Goal: Task Accomplishment & Management: Manage account settings

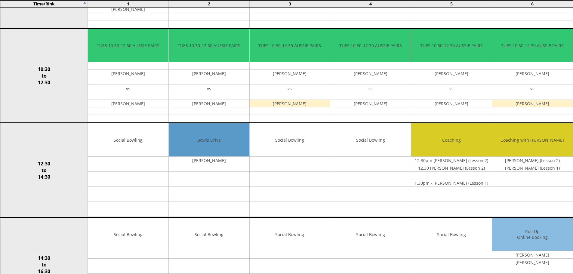
scroll to position [143, 0]
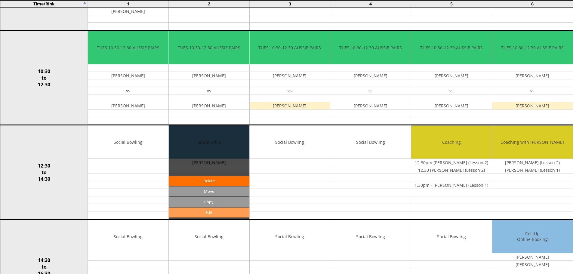
click at [207, 213] on link "Edit" at bounding box center [209, 213] width 81 height 10
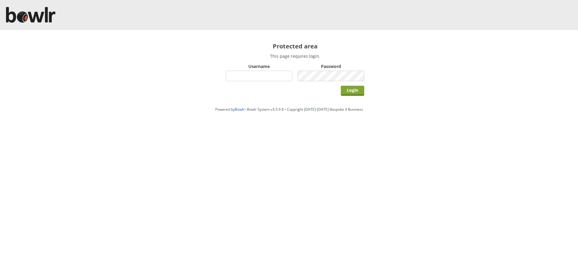
type input "hornseaindoorbowlsclub"
click at [358, 88] on input "Login" at bounding box center [352, 91] width 23 height 10
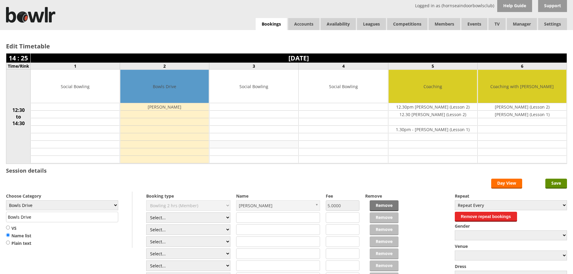
drag, startPoint x: 236, startPoint y: 88, endPoint x: 211, endPoint y: 142, distance: 59.0
drag, startPoint x: 211, startPoint y: 142, endPoint x: 560, endPoint y: 184, distance: 352.0
click at [560, 184] on input "Save" at bounding box center [557, 184] width 22 height 10
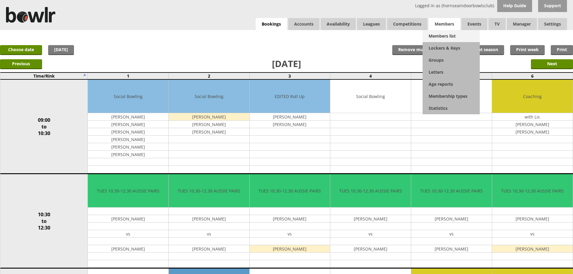
click at [442, 35] on link "Members list" at bounding box center [451, 36] width 57 height 12
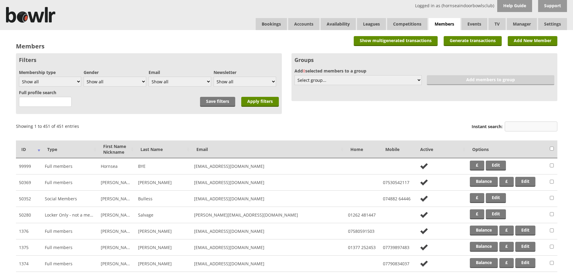
drag, startPoint x: 524, startPoint y: 126, endPoint x: 528, endPoint y: 125, distance: 3.8
click at [526, 125] on input "Instant search:" at bounding box center [531, 127] width 53 height 10
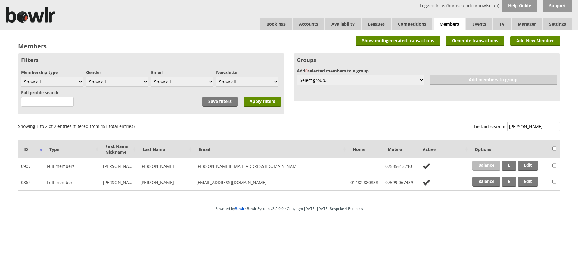
type input "turner"
click at [486, 168] on link "Balance" at bounding box center [486, 166] width 28 height 10
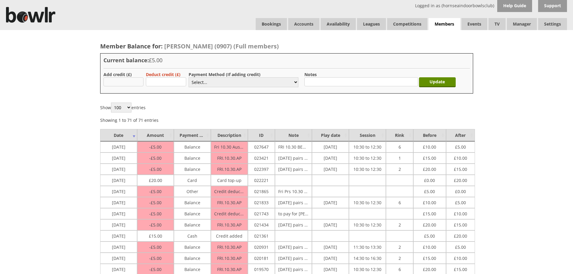
click at [120, 82] on input "text" at bounding box center [124, 81] width 40 height 9
type input "30.00"
click at [217, 82] on select "Select... Cash Card Cheque Bank Transfer Other Member Card Gift Voucher Balance" at bounding box center [244, 82] width 110 height 10
select select "2"
click at [189, 77] on select "Select... Cash Card Cheque Bank Transfer Other Member Card Gift Voucher Balance" at bounding box center [244, 82] width 110 height 10
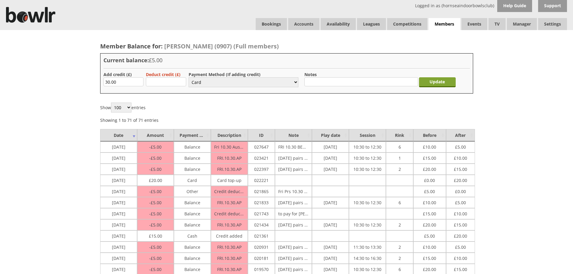
click at [440, 83] on input "Update" at bounding box center [437, 82] width 37 height 10
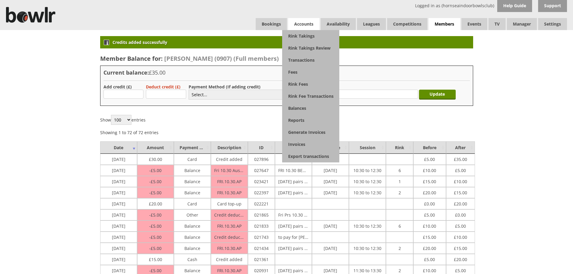
click at [304, 23] on span "Accounts" at bounding box center [303, 24] width 31 height 12
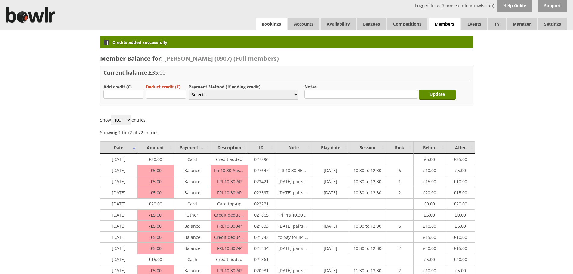
click at [272, 25] on link "Bookings" at bounding box center [271, 24] width 31 height 12
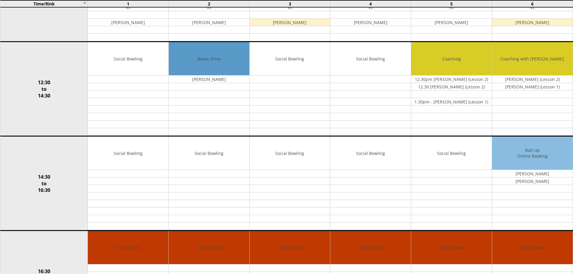
scroll to position [226, 0]
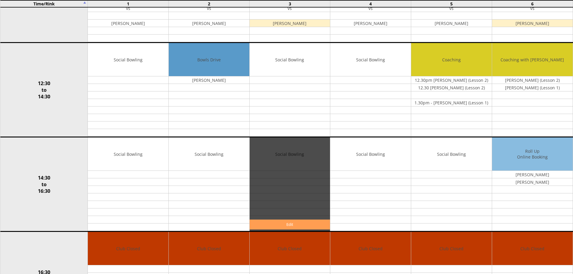
click at [286, 224] on link "Edit" at bounding box center [290, 225] width 81 height 10
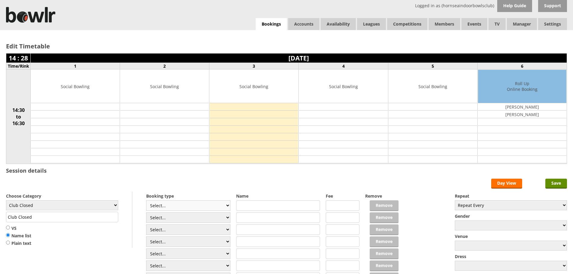
click at [228, 205] on select "Select... Club Competition (Member) Club Competition (Visitor) National (Member…" at bounding box center [188, 205] width 84 height 11
select select "1_50"
click at [146, 200] on select "Select... Club Competition (Member) Club Competition (Visitor) National (Member…" at bounding box center [188, 205] width 84 height 11
type input "5.0000"
click at [114, 204] on select "Club Closed Singles League Triples League Pairs League Friendly Social Bowling …" at bounding box center [62, 205] width 112 height 10
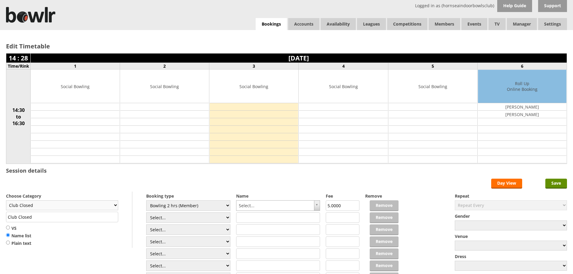
select select "132"
click at [6, 200] on select "Club Closed Singles League Triples League Pairs League Friendly Social Bowling …" at bounding box center [62, 205] width 112 height 10
type input "Social Bowling"
click at [320, 205] on form "Save Day View Choose Category Club Closed Singles League Triples League Pairs L…" at bounding box center [286, 238] width 561 height 118
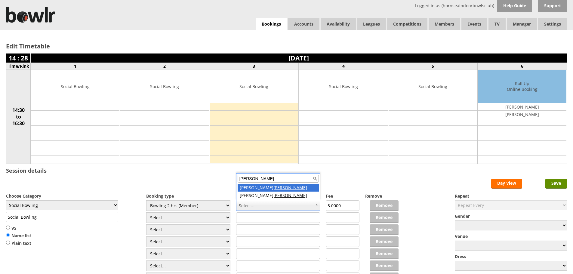
type input "turner"
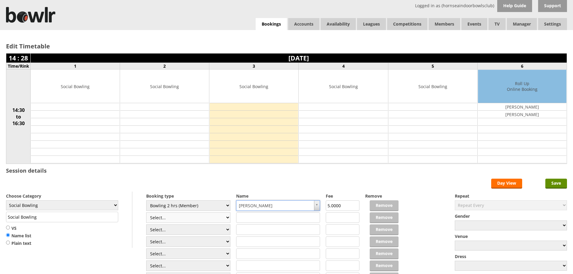
click at [227, 218] on select "Select... Club Competition (Member) Club Competition (Visitor) National (Member…" at bounding box center [188, 218] width 84 height 11
select select "0_48"
click at [146, 213] on select "Select... Club Competition (Member) Club Competition (Visitor) National (Member…" at bounding box center [188, 218] width 84 height 11
type input "6.0000"
click at [290, 217] on input "text" at bounding box center [278, 218] width 84 height 11
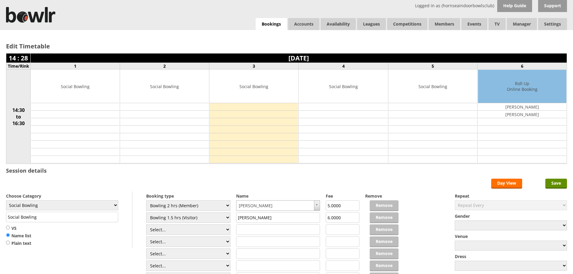
click at [240, 218] on input "cheryl Chambers" at bounding box center [278, 218] width 84 height 11
type input "Cheryl Chambers"
click at [559, 182] on input "Save" at bounding box center [557, 184] width 22 height 10
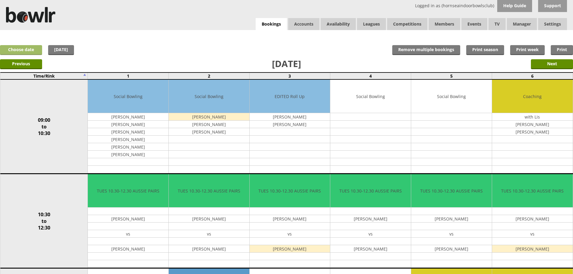
click at [33, 48] on link "Choose date" at bounding box center [21, 50] width 42 height 10
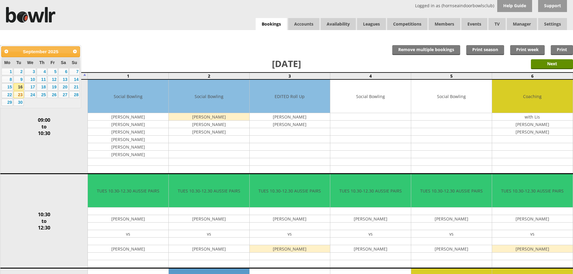
click at [18, 94] on link "23" at bounding box center [19, 94] width 10 height 7
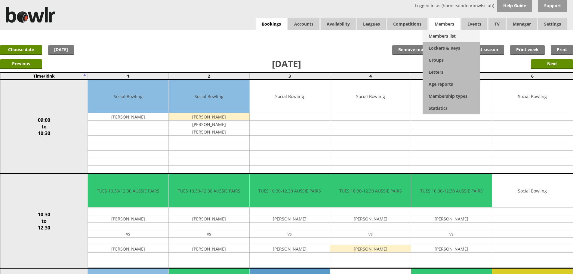
click at [438, 36] on link "Members list" at bounding box center [451, 36] width 57 height 12
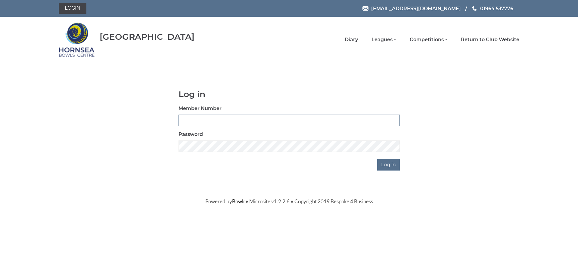
click at [223, 122] on input "Member Number" at bounding box center [288, 120] width 221 height 11
type input "0005"
click at [392, 163] on input "Log in" at bounding box center [388, 164] width 23 height 11
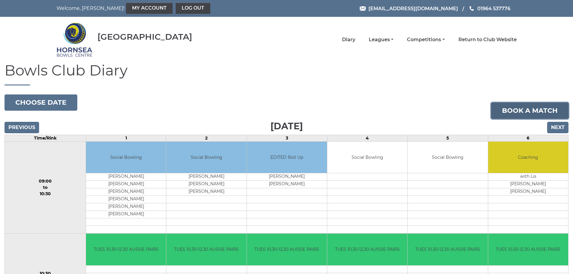
click at [527, 112] on link "Book a match" at bounding box center [530, 111] width 77 height 16
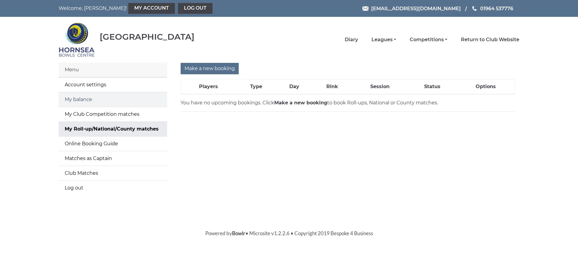
click at [82, 98] on link "My balance" at bounding box center [113, 99] width 108 height 14
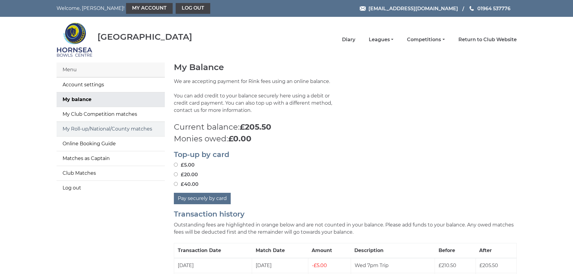
click at [100, 128] on link "My Roll-up/National/County matches" at bounding box center [111, 129] width 108 height 14
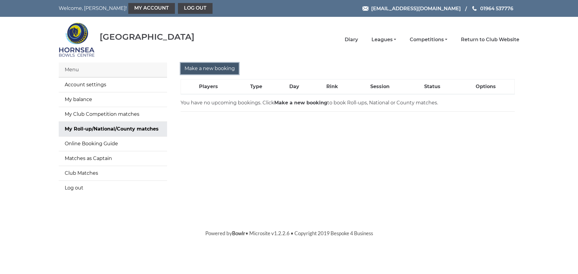
click at [216, 67] on input "Make a new booking" at bounding box center [210, 68] width 58 height 11
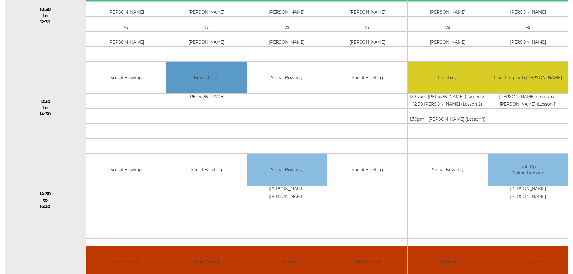
scroll to position [305, 0]
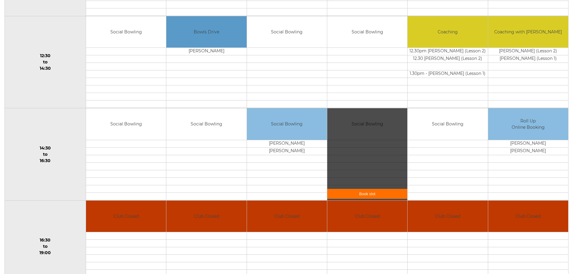
click at [360, 193] on link "Book slot" at bounding box center [367, 194] width 80 height 10
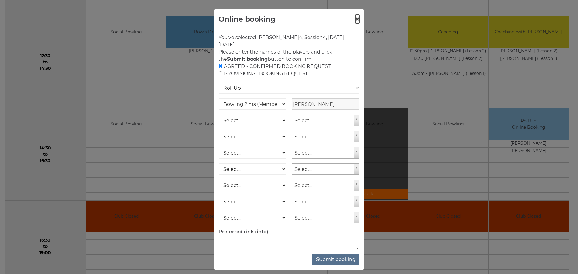
click at [355, 17] on button "×" at bounding box center [357, 19] width 4 height 7
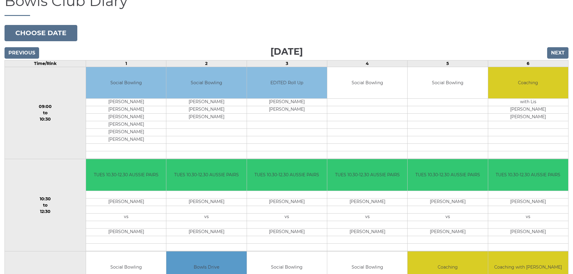
scroll to position [0, 0]
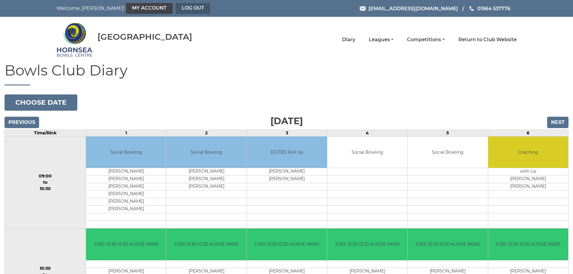
click at [176, 8] on link "Log out" at bounding box center [193, 8] width 35 height 11
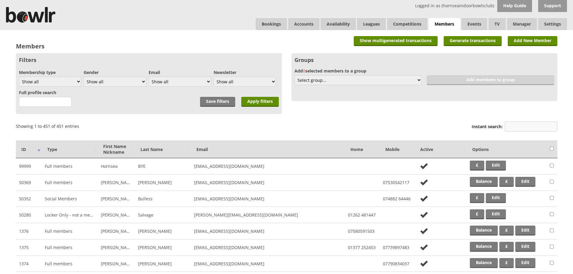
click at [519, 127] on input "Instant search:" at bounding box center [531, 127] width 53 height 10
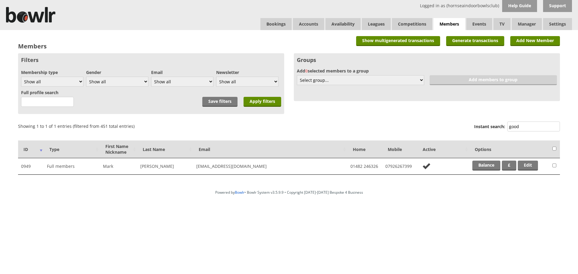
type input "good"
drag, startPoint x: 526, startPoint y: 126, endPoint x: 501, endPoint y: 128, distance: 25.3
click at [501, 128] on label "Instant search: good" at bounding box center [517, 127] width 86 height 11
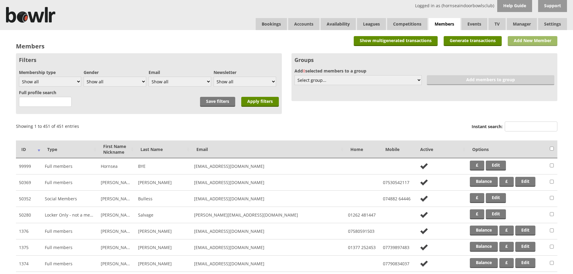
click at [524, 43] on link "Add New Member" at bounding box center [533, 41] width 50 height 10
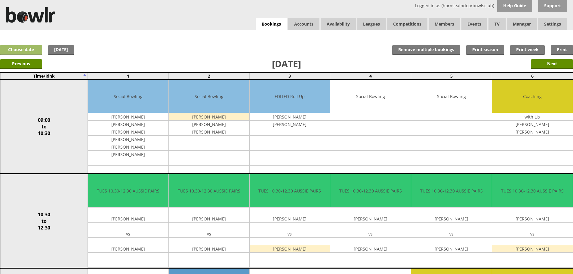
click at [25, 51] on link "Choose date" at bounding box center [21, 50] width 42 height 10
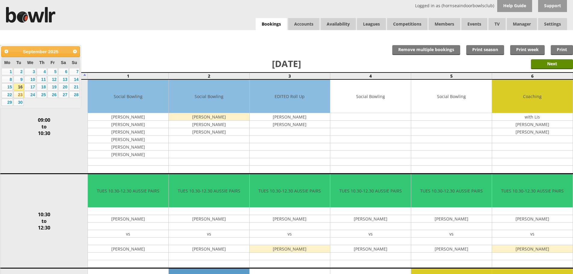
click at [18, 95] on link "23" at bounding box center [19, 94] width 10 height 7
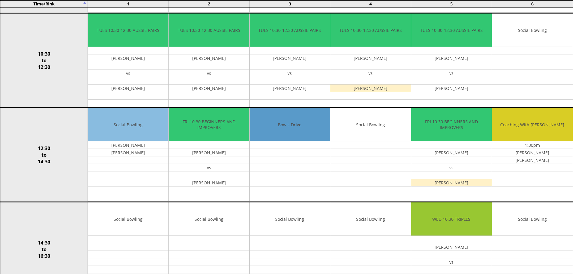
scroll to position [160, 0]
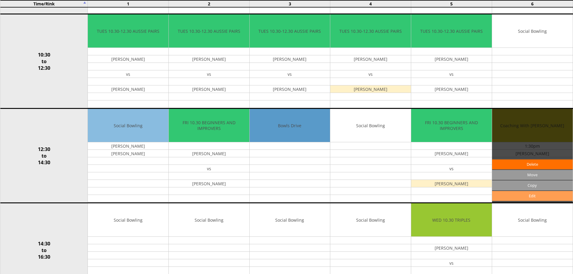
click at [519, 195] on link "Edit" at bounding box center [532, 196] width 81 height 10
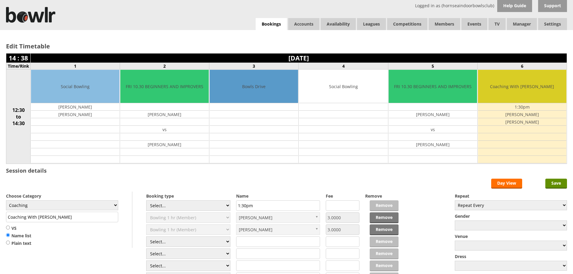
click at [247, 242] on input "text" at bounding box center [278, 242] width 84 height 11
type input "Keith Lockwood (Lesson 2)"
click at [556, 185] on input "Save" at bounding box center [557, 184] width 22 height 10
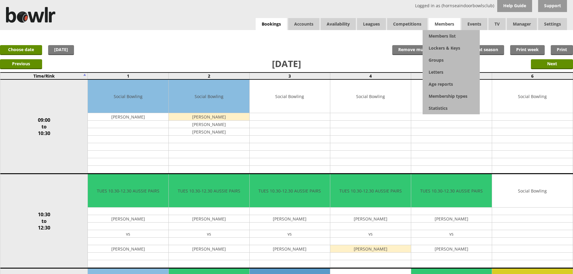
click at [448, 25] on span "Members" at bounding box center [445, 24] width 32 height 12
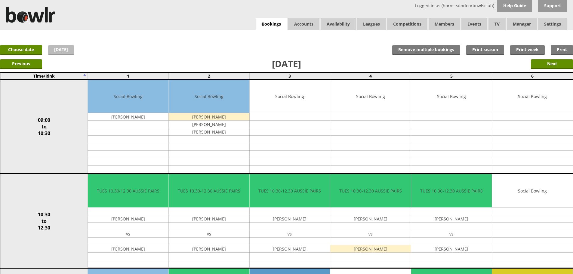
click at [63, 50] on link "Today" at bounding box center [61, 50] width 26 height 10
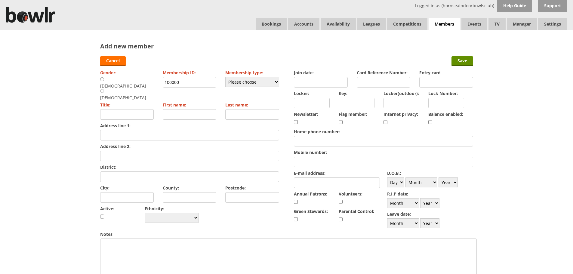
click at [104, 89] on input "radio" at bounding box center [102, 91] width 4 height 5
radio input "true"
type input "Mrs"
drag, startPoint x: 193, startPoint y: 85, endPoint x: 160, endPoint y: 87, distance: 32.8
click at [160, 87] on div "Gender: [DEMOGRAPHIC_DATA] [DEMOGRAPHIC_DATA] Membership ID: 100000 Membership …" at bounding box center [189, 146] width 179 height 156
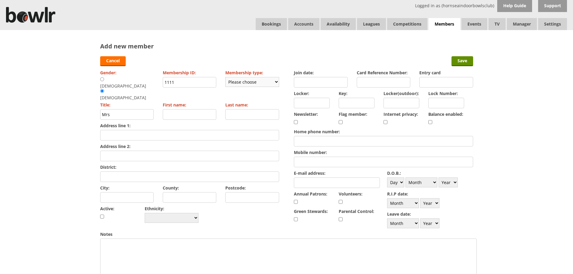
type input "1111"
click at [260, 81] on select "Please choose Full members Rollabowl Juniors Social Members Student Pending Lef…" at bounding box center [252, 82] width 54 height 10
select select "1"
click at [225, 77] on select "Please choose Full members Rollabowl Juniors Social Members Student Pending Lef…" at bounding box center [252, 82] width 54 height 10
checkbox input "true"
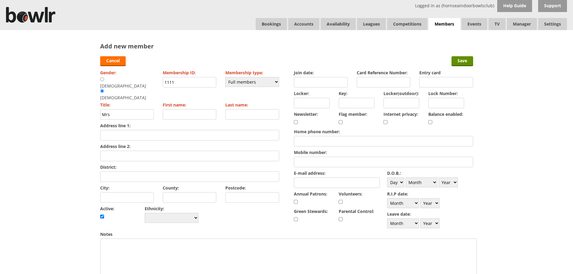
click at [310, 84] on input "Join date:" at bounding box center [321, 82] width 54 height 11
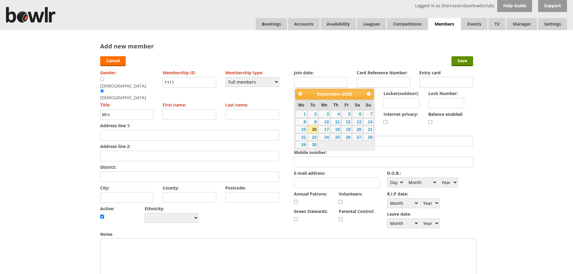
click at [312, 129] on link "16" at bounding box center [313, 129] width 10 height 7
type input "[DATE]"
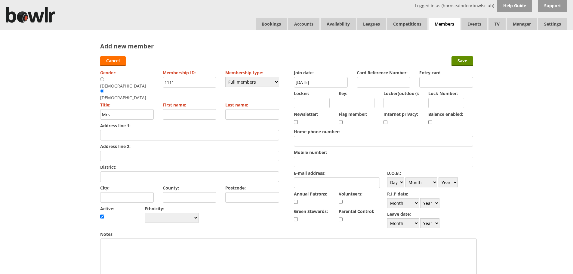
click at [109, 109] on input "Mrs" at bounding box center [127, 114] width 54 height 11
click at [107, 109] on input "Mrs" at bounding box center [127, 114] width 54 height 11
type input "Ms"
click at [182, 109] on input "First name:" at bounding box center [190, 114] width 54 height 11
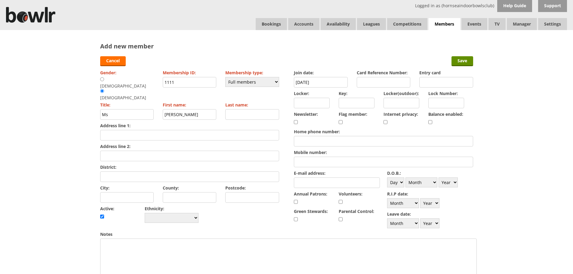
type input "[PERSON_NAME]"
click at [230, 109] on input "Last name:" at bounding box center [252, 114] width 54 height 11
type input "[PERSON_NAME]"
click at [307, 141] on input "Home phone number:" at bounding box center [383, 141] width 179 height 11
click at [305, 164] on input "Mobile number:" at bounding box center [383, 162] width 179 height 11
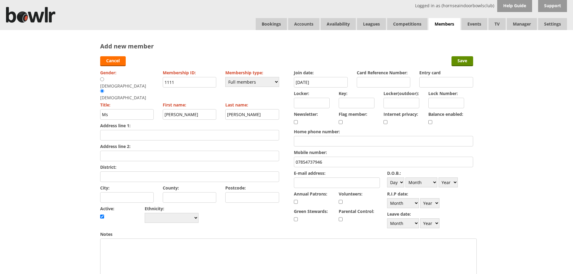
type input "07854737946"
click at [299, 185] on input "E-mail address:" at bounding box center [337, 183] width 86 height 11
type input "[EMAIL_ADDRESS][DOMAIN_NAME]"
click at [115, 130] on input "Address line 1:" at bounding box center [189, 135] width 179 height 11
type input "20 [PERSON_NAME] Point"
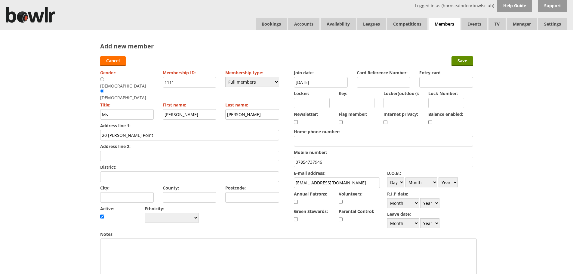
click at [118, 172] on input "District:" at bounding box center [189, 177] width 179 height 11
type input "Bilton"
click at [128, 192] on input "City:" at bounding box center [127, 197] width 54 height 11
type input "Hull"
click at [264, 192] on input "Postcode:" at bounding box center [252, 197] width 54 height 11
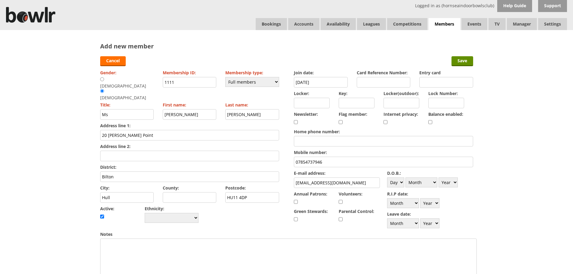
type input "HU11 4DP"
click at [431, 123] on input "checkbox" at bounding box center [431, 122] width 4 height 7
checkbox input "true"
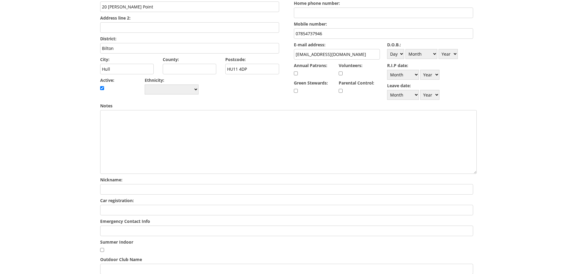
scroll to position [130, 0]
click at [115, 228] on input "Emergency Contact Info" at bounding box center [286, 230] width 373 height 11
type input "Sam Altoft"
click at [403, 51] on select "Day 1 2 3 4 5 6 7 8 9 10 11 12 13 14 15 16 17 18 19 20 21 22 23 24 25 26 27 28 …" at bounding box center [395, 53] width 17 height 10
select select "30"
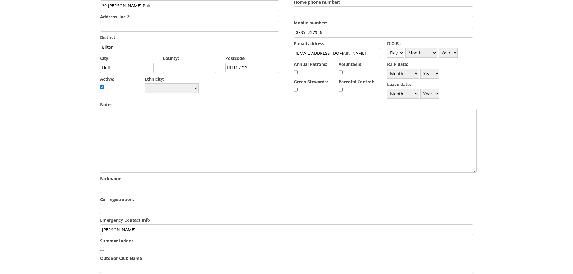
click at [387, 48] on select "Day 1 2 3 4 5 6 7 8 9 10 11 12 13 14 15 16 17 18 19 20 21 22 23 24 25 26 27 28 …" at bounding box center [395, 53] width 17 height 10
click at [434, 50] on select "Month January February March April May June July August September October Novem…" at bounding box center [422, 53] width 32 height 10
select select "8"
click at [406, 48] on select "Month January February March April May June July August September October Novem…" at bounding box center [422, 53] width 32 height 10
click at [456, 54] on select "Year 1900 1901 1902 1903 1904 1905 1906 1907 1908 1909 1910 1911 1912 1913 1914…" at bounding box center [448, 53] width 19 height 10
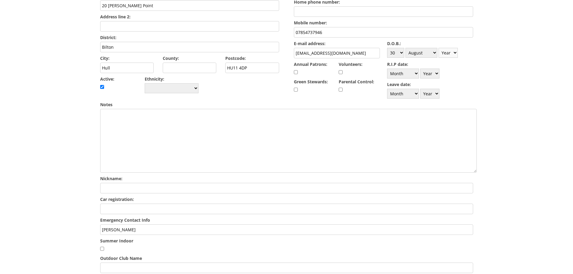
select select "1959"
click at [439, 48] on select "Year 1900 1901 1902 1903 1904 1905 1906 1907 1908 1909 1910 1911 1912 1913 1914…" at bounding box center [448, 53] width 19 height 10
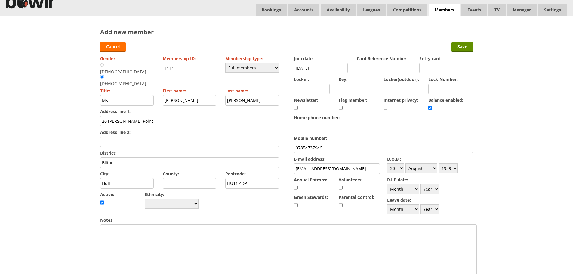
scroll to position [0, 0]
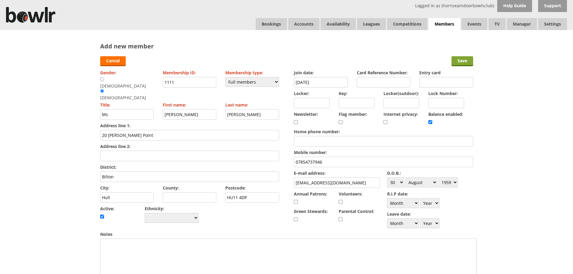
click at [465, 60] on input "Save" at bounding box center [463, 61] width 22 height 10
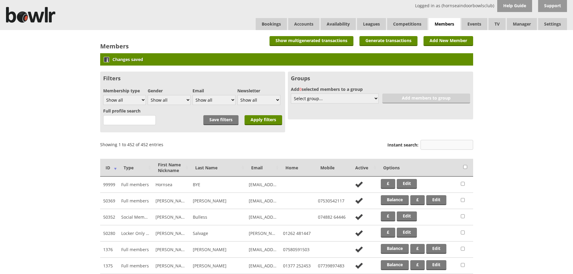
click at [430, 146] on input "Instant search:" at bounding box center [447, 145] width 53 height 10
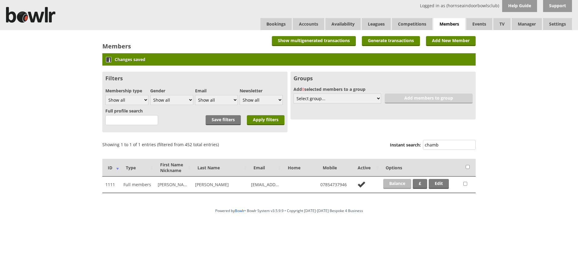
type input "chamb"
click at [401, 184] on link "Balance" at bounding box center [397, 184] width 28 height 10
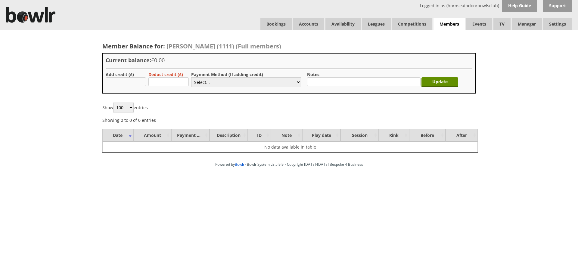
click at [129, 83] on input "text" at bounding box center [126, 81] width 40 height 9
type input "19.00"
click at [197, 83] on select "Select... Cash Card Cheque Bank Transfer Other Member Card Gift Voucher Balance" at bounding box center [246, 82] width 110 height 10
select select "2"
click at [191, 77] on select "Select... Cash Card Cheque Bank Transfer Other Member Card Gift Voucher Balance" at bounding box center [246, 82] width 110 height 10
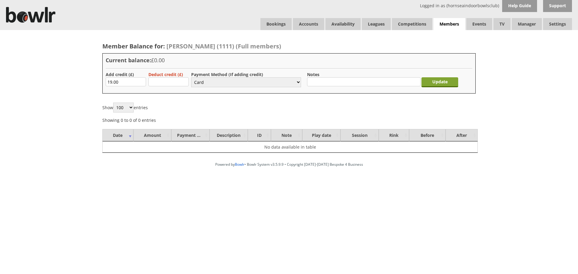
click at [442, 82] on input "Update" at bounding box center [439, 82] width 37 height 10
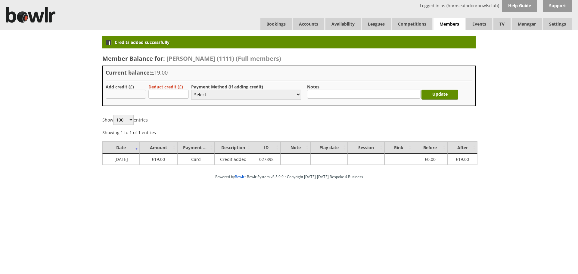
click at [136, 95] on input "text" at bounding box center [126, 94] width 40 height 9
type input "1"
type input "6.00"
click at [202, 93] on select "Select... Cash Card Cheque Bank Transfer Other Member Card Gift Voucher Balance" at bounding box center [246, 95] width 110 height 10
select select "2"
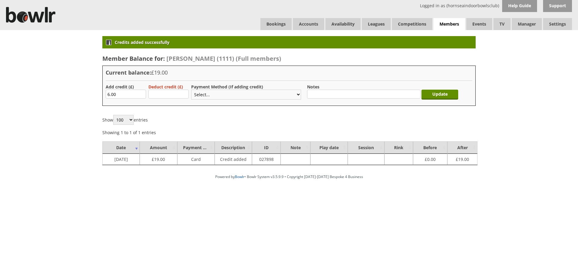
click at [191, 90] on select "Select... Cash Card Cheque Bank Transfer Other Member Card Gift Voucher Balance" at bounding box center [246, 95] width 110 height 10
click at [438, 95] on input "Update" at bounding box center [439, 95] width 37 height 10
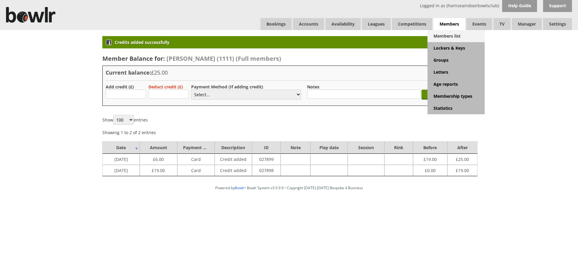
click at [447, 34] on link "Members list" at bounding box center [455, 36] width 57 height 12
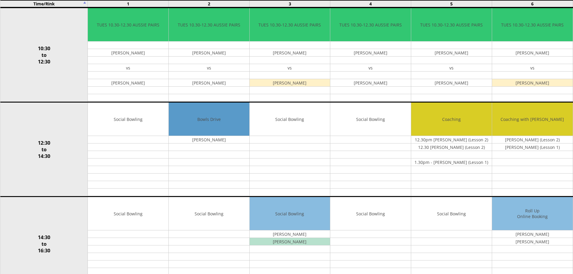
scroll to position [232, 0]
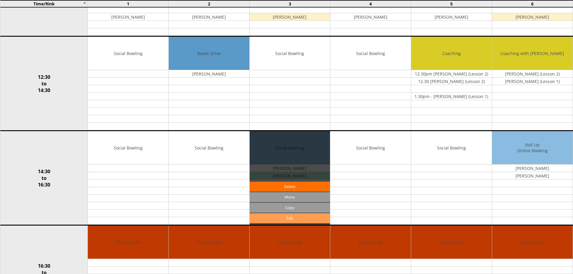
click at [285, 219] on link "Edit" at bounding box center [290, 218] width 81 height 10
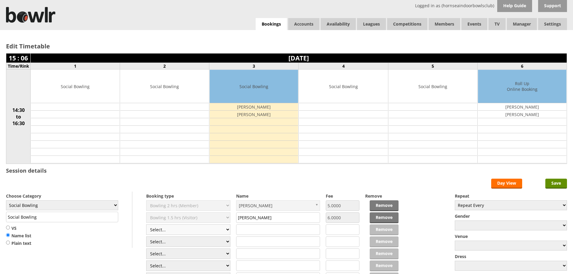
click at [203, 230] on select "Select... Club Competition (Member) Club Competition (Visitor) National (Member…" at bounding box center [188, 230] width 84 height 11
click at [379, 216] on link "Remove" at bounding box center [384, 218] width 29 height 11
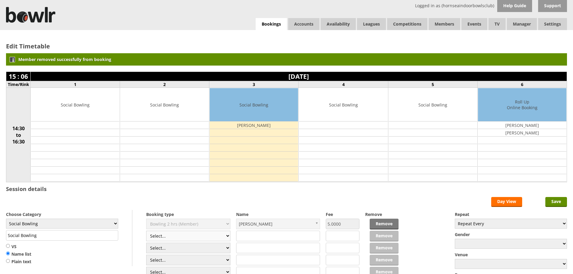
click at [229, 235] on select "Select... Club Competition (Member) Club Competition (Visitor) National (Member…" at bounding box center [188, 236] width 84 height 11
select select "1_50"
click at [146, 231] on select "Select... Club Competition (Member) Club Competition (Visitor) National (Member…" at bounding box center [188, 236] width 84 height 11
type input "5.0000"
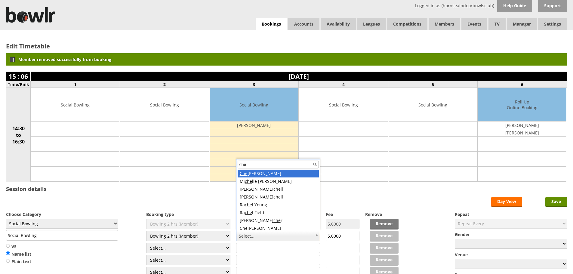
scroll to position [2, 0]
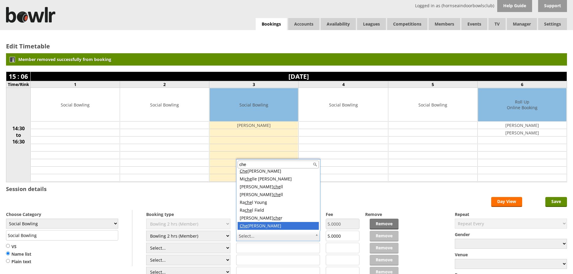
type input "che"
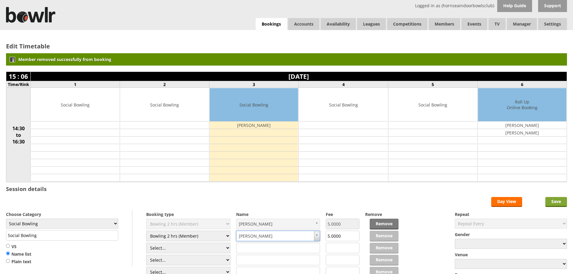
click at [556, 202] on input "Save" at bounding box center [557, 202] width 22 height 10
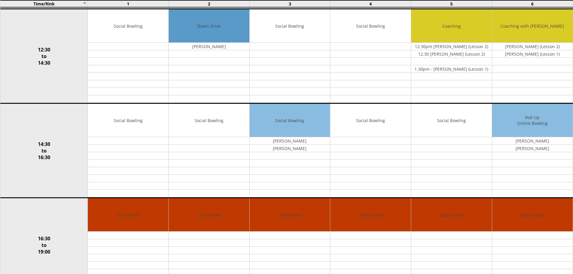
scroll to position [263, 0]
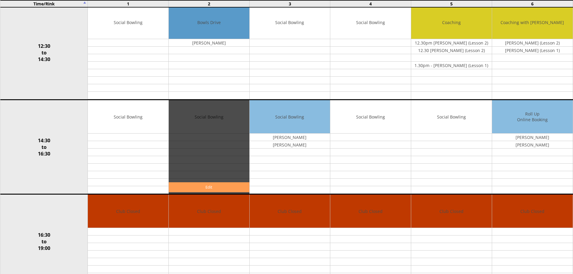
click at [213, 187] on link "Edit" at bounding box center [209, 187] width 81 height 10
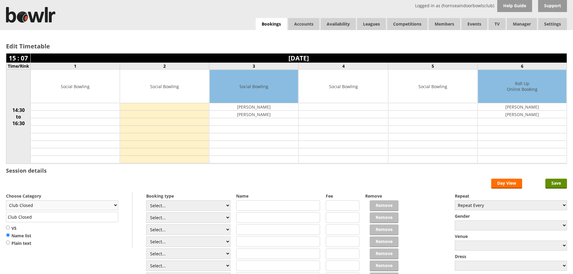
click at [113, 207] on select "Club Closed Singles League Triples League Pairs League Friendly Social Bowling …" at bounding box center [62, 205] width 112 height 10
select select "132"
click at [6, 200] on select "Club Closed Singles League Triples League Pairs League Friendly Social Bowling …" at bounding box center [62, 205] width 112 height 10
type input "Social Bowling"
click at [228, 206] on select "Select... Club Competition (Member) Club Competition (Visitor) National (Member…" at bounding box center [188, 205] width 84 height 11
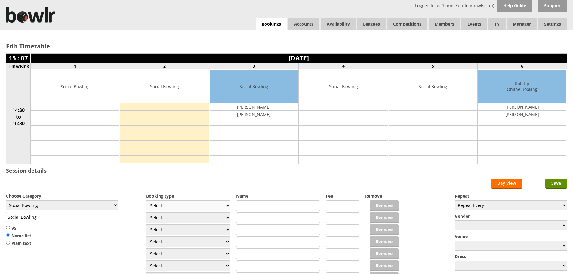
select select "1_54"
click at [146, 200] on select "Select... Club Competition (Member) Club Competition (Visitor) National (Member…" at bounding box center [188, 205] width 84 height 11
type input "3.0000"
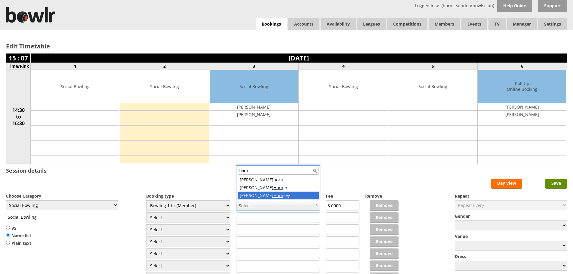
type input "horn"
drag, startPoint x: 259, startPoint y: 197, endPoint x: 337, endPoint y: 185, distance: 79.5
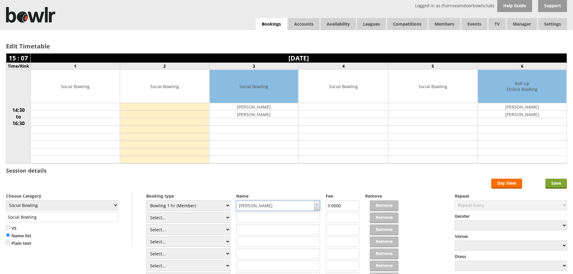
click at [563, 184] on input "Save" at bounding box center [557, 184] width 22 height 10
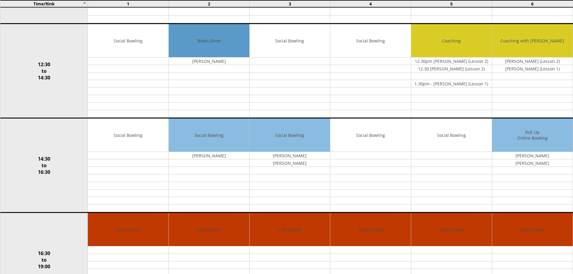
scroll to position [243, 0]
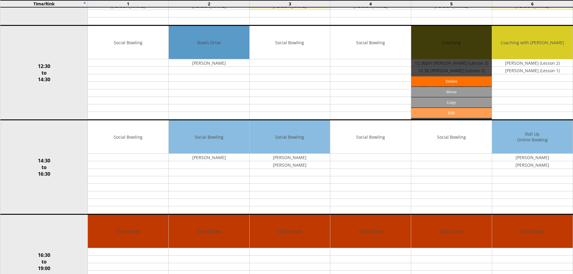
click at [432, 110] on link "Edit" at bounding box center [451, 113] width 81 height 10
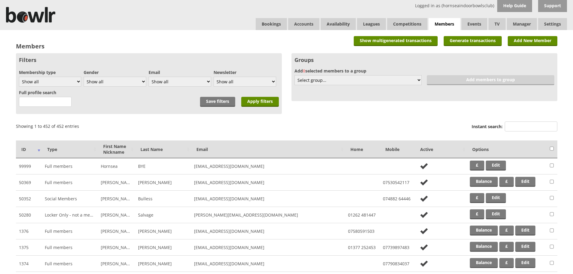
click at [531, 40] on link "Add New Member" at bounding box center [533, 41] width 50 height 10
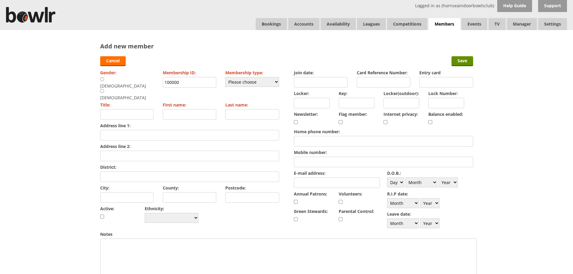
click at [103, 79] on input "radio" at bounding box center [102, 79] width 4 height 5
radio input "true"
type input "Mr"
drag, startPoint x: 185, startPoint y: 81, endPoint x: 161, endPoint y: 82, distance: 24.1
click at [161, 82] on div "Gender: Male Female Membership ID: 100000 Membership type: Please choose Full m…" at bounding box center [189, 146] width 179 height 156
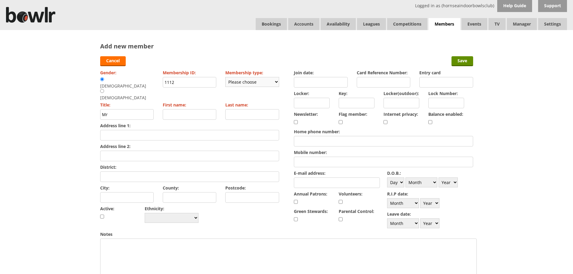
type input "1112"
click at [262, 83] on select "Please choose Full members Rollabowl Juniors Social Members Student Pending Lef…" at bounding box center [252, 82] width 54 height 10
select select "1"
click at [225, 77] on select "Please choose Full members Rollabowl Juniors Social Members Student Pending Lef…" at bounding box center [252, 82] width 54 height 10
checkbox input "true"
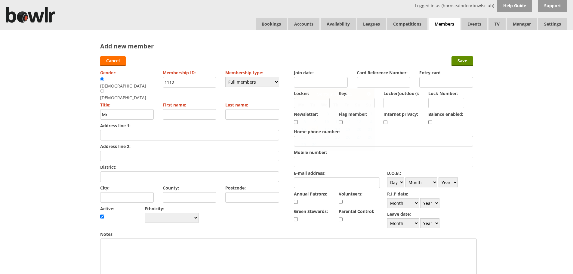
click at [302, 84] on input "Join date:" at bounding box center [321, 82] width 54 height 11
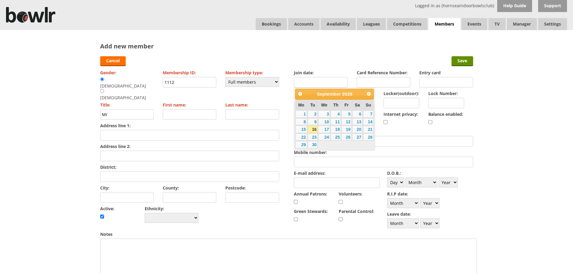
click at [313, 129] on link "16" at bounding box center [313, 129] width 10 height 7
type input "[DATE]"
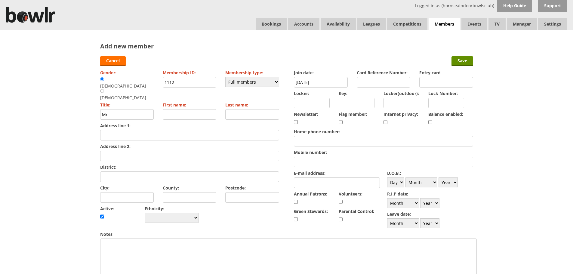
click at [177, 109] on input "First name:" at bounding box center [190, 114] width 54 height 11
type input "[PERSON_NAME]"
click at [238, 109] on input "Last name:" at bounding box center [252, 114] width 54 height 11
type input "Southey"
click at [137, 130] on input "Address line 1:" at bounding box center [189, 135] width 179 height 11
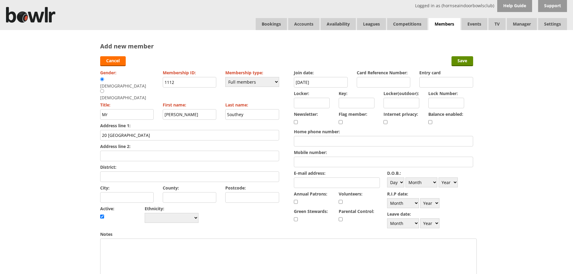
type input "20 Greenacre Park"
click at [122, 192] on input "City:" at bounding box center [127, 197] width 54 height 11
type input "Hornsea"
click at [241, 192] on input "Postcode:" at bounding box center [252, 197] width 54 height 11
type input "HU18 1UW"
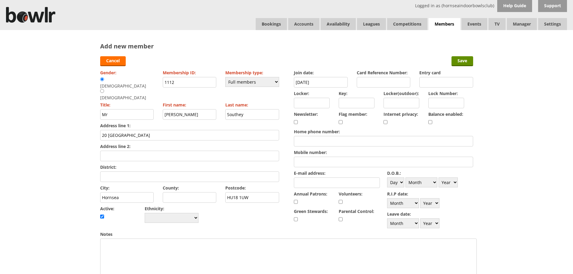
click at [305, 163] on input "Mobile number:" at bounding box center [383, 162] width 179 height 11
type input "07927 083956"
click at [313, 179] on input "E-mail address:" at bounding box center [337, 183] width 86 height 11
type input "jeremysouthey@gmail.com"
click at [402, 183] on select "Day 1 2 3 4 5 6 7 8 9 10 11 12 13 14 15 16 17 18 19 20 21 22 23 24 25 26 27 28 …" at bounding box center [395, 183] width 17 height 10
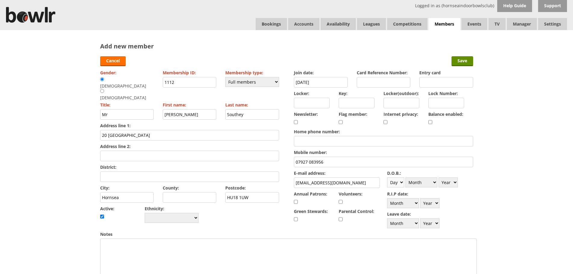
select select "20"
click at [387, 178] on select "Day 1 2 3 4 5 6 7 8 9 10 11 12 13 14 15 16 17 18 19 20 21 22 23 24 25 26 27 28 …" at bounding box center [395, 183] width 17 height 10
click at [424, 181] on select "Month January February March April May June July August September October Novem…" at bounding box center [422, 183] width 32 height 10
select select "8"
click at [406, 178] on select "Month January February March April May June July August September October Novem…" at bounding box center [422, 183] width 32 height 10
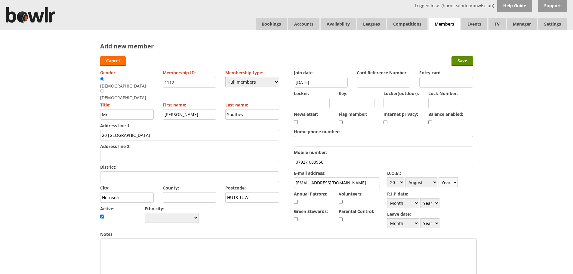
click at [455, 182] on select "Year 1900 1901 1902 1903 1904 1905 1906 1907 1908 1909 1910 1911 1912 1913 1914…" at bounding box center [448, 183] width 19 height 10
select select "1955"
click at [439, 178] on select "Year 1900 1901 1902 1903 1904 1905 1906 1907 1908 1909 1910 1911 1912 1913 1914…" at bounding box center [448, 183] width 19 height 10
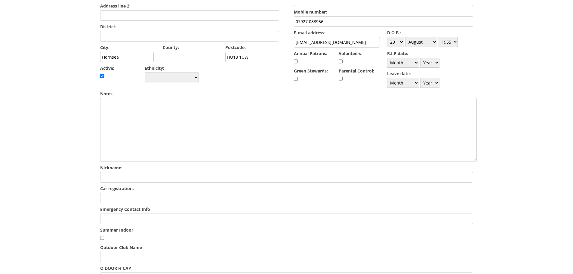
scroll to position [141, 0]
click at [105, 220] on input "Emergency Contact Info" at bounding box center [286, 218] width 373 height 11
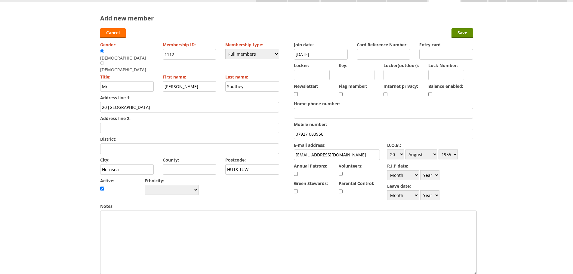
scroll to position [13, 0]
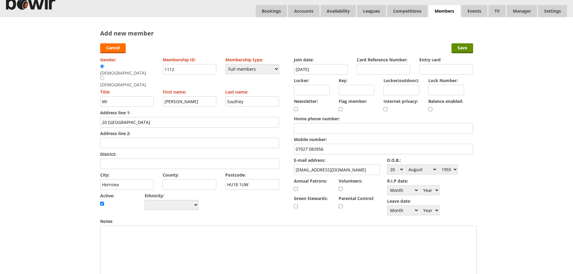
type input "Christine Southey 07932 003073"
click at [307, 88] on input "Locker:" at bounding box center [312, 90] width 36 height 11
type input "R036"
click at [458, 48] on input "Save" at bounding box center [463, 48] width 22 height 10
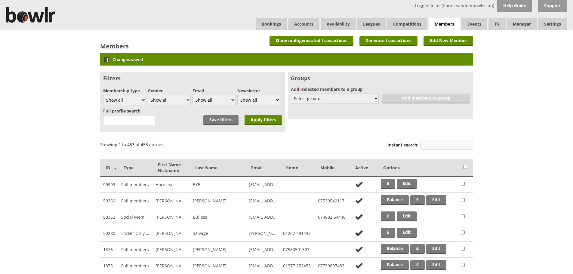
click at [427, 143] on input "Instant search:" at bounding box center [447, 145] width 53 height 10
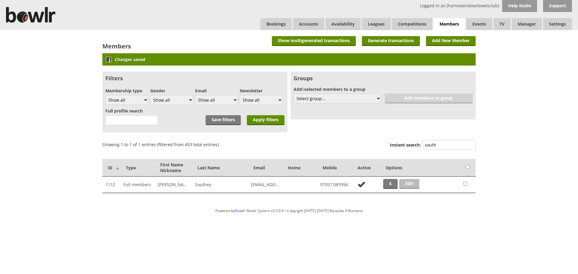
type input "south"
click at [407, 183] on link "Edit" at bounding box center [409, 184] width 20 height 10
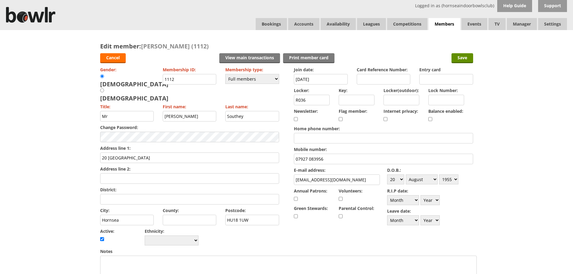
click at [430, 119] on input "checkbox" at bounding box center [431, 119] width 4 height 7
checkbox input "true"
click at [464, 58] on input "Save" at bounding box center [463, 58] width 22 height 10
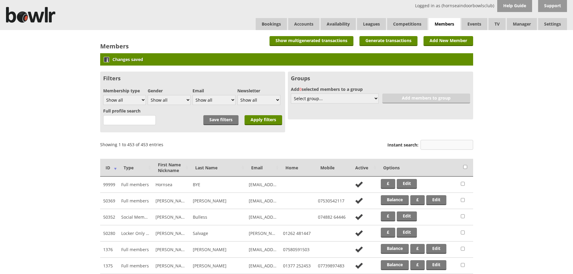
click at [425, 147] on input "Instant search:" at bounding box center [447, 145] width 53 height 10
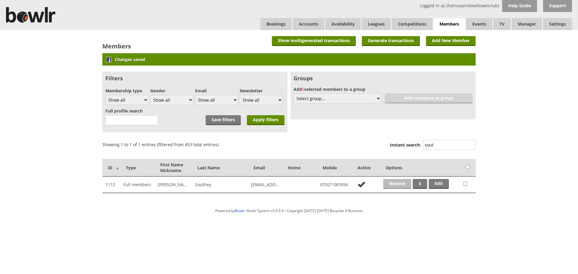
type input "sout"
click at [399, 183] on link "Balance" at bounding box center [397, 184] width 28 height 10
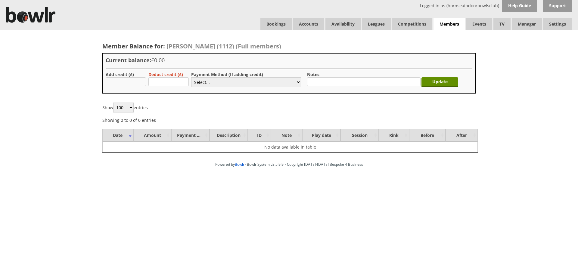
click at [129, 82] on input "text" at bounding box center [126, 81] width 40 height 9
type input "4.00"
drag, startPoint x: 213, startPoint y: 81, endPoint x: 215, endPoint y: 87, distance: 6.1
click at [213, 81] on select "Select... Cash Card Cheque Bank Transfer Other Member Card Gift Voucher Balance" at bounding box center [246, 82] width 110 height 10
select select "2"
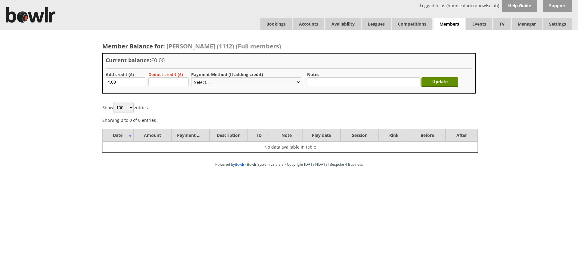
click at [191, 77] on select "Select... Cash Card Cheque Bank Transfer Other Member Card Gift Voucher Balance" at bounding box center [246, 82] width 110 height 10
click at [445, 81] on input "Update" at bounding box center [439, 82] width 37 height 10
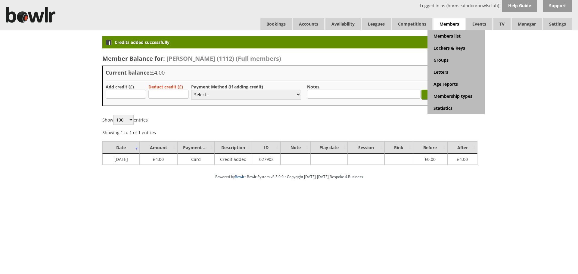
click at [451, 25] on span "Members" at bounding box center [449, 24] width 32 height 12
click at [448, 35] on link "Members list" at bounding box center [455, 36] width 57 height 12
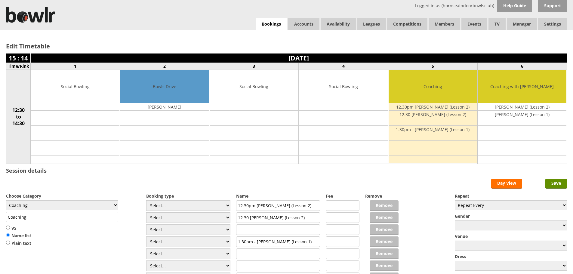
click at [310, 217] on input "12.30 Stephen Lapworth (Lesson 2)" at bounding box center [278, 218] width 84 height 11
drag, startPoint x: 378, startPoint y: 219, endPoint x: 354, endPoint y: 219, distance: 24.1
click at [378, 218] on div "Remove Remove Remove Remove Remove Remove Remove Remove Remove Remove Remove" at bounding box center [382, 244] width 34 height 105
click at [228, 218] on select "Select... Club Competition (Member) Club Competition (Visitor) National (Member…" at bounding box center [188, 218] width 84 height 11
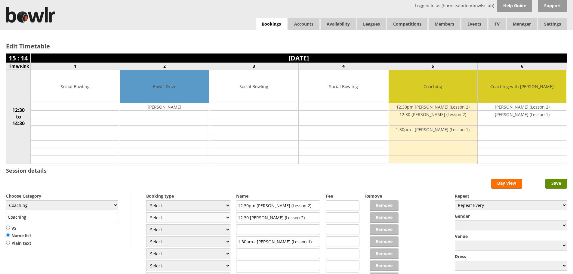
select select "1_48"
click at [146, 213] on select "Select... Club Competition (Member) Club Competition (Visitor) National (Member…" at bounding box center [188, 218] width 84 height 11
type input "4.0000"
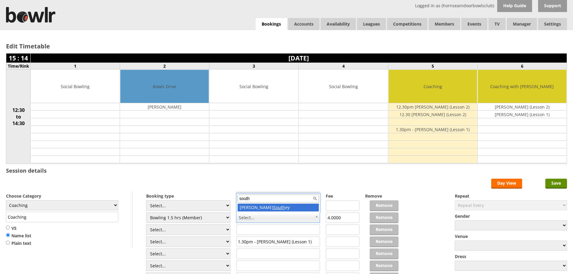
type input "south"
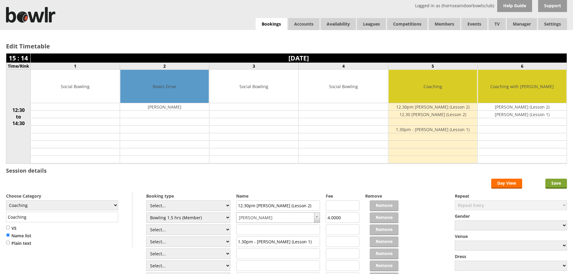
click at [554, 181] on input "Save" at bounding box center [557, 184] width 22 height 10
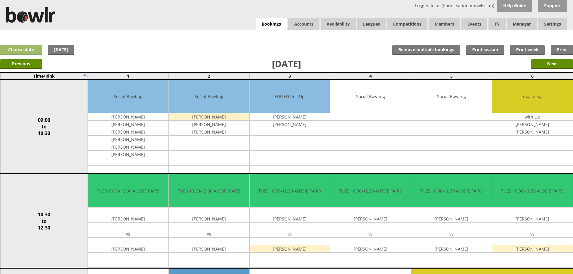
click at [24, 52] on link "Choose date" at bounding box center [21, 50] width 42 height 10
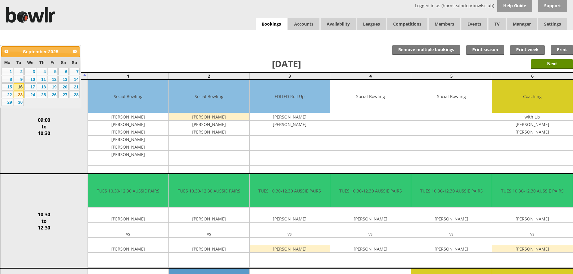
click at [18, 94] on link "23" at bounding box center [19, 94] width 10 height 7
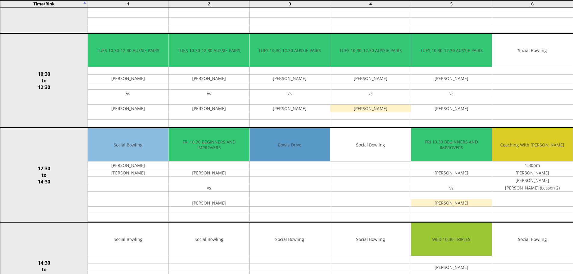
scroll to position [148, 0]
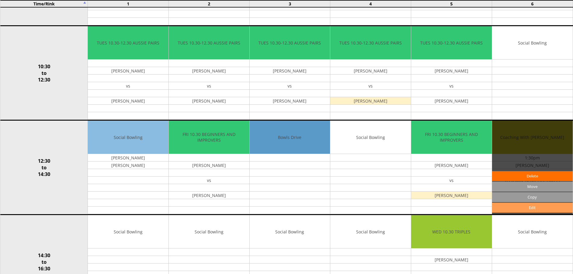
click at [520, 208] on link "Edit" at bounding box center [532, 208] width 81 height 10
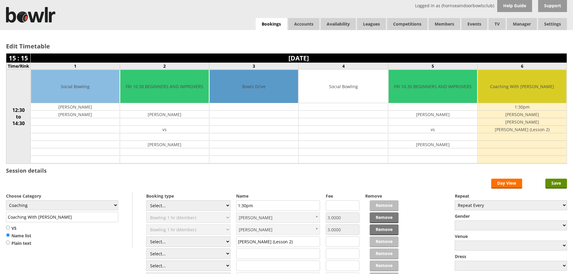
click at [249, 253] on input "text" at bounding box center [278, 254] width 84 height 11
type input "12.30pm"
click at [249, 268] on input "text" at bounding box center [278, 266] width 84 height 11
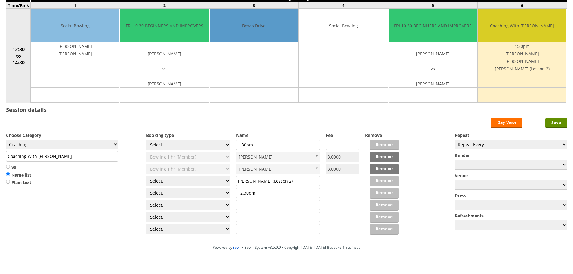
scroll to position [71, 0]
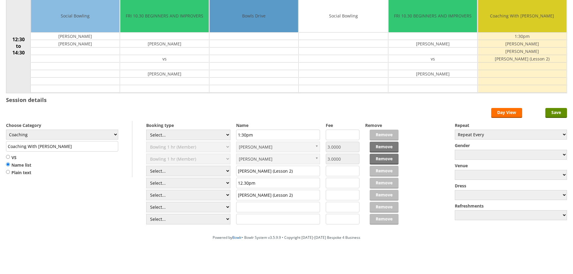
type input "Keith Lockwood (Lesson 2)"
click at [251, 206] on input "text" at bounding box center [278, 207] width 84 height 11
type input "David Spaven (Lesson 3)"
click at [247, 219] on input "text" at bounding box center [278, 219] width 84 height 11
drag, startPoint x: 294, startPoint y: 196, endPoint x: 237, endPoint y: 194, distance: 57.2
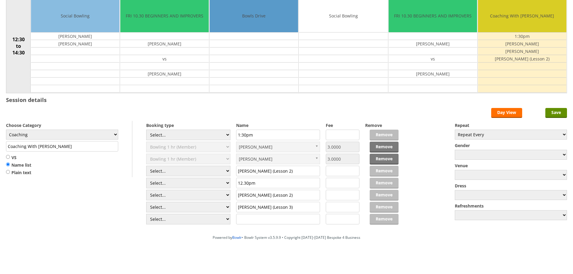
click at [237, 194] on input "Keith Lockwood (Lesson 2)" at bounding box center [278, 195] width 84 height 11
drag, startPoint x: 288, startPoint y: 210, endPoint x: 236, endPoint y: 208, distance: 52.4
click at [236, 208] on input "David Spaven (Lesson 3)" at bounding box center [278, 207] width 84 height 11
drag, startPoint x: 297, startPoint y: 197, endPoint x: 236, endPoint y: 197, distance: 60.5
click at [236, 197] on input "Keith Lockwood (Lesson 2)" at bounding box center [278, 195] width 84 height 11
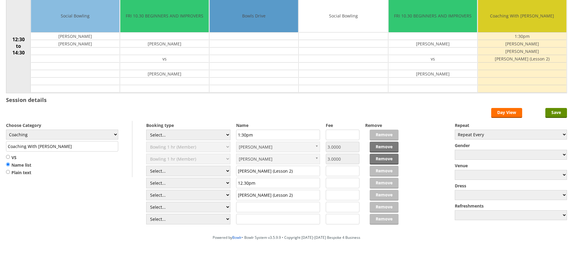
paste input "David Spaven (Lesson 3"
type input "David Spaven (Lesson 3)"
click at [245, 208] on input "text" at bounding box center [278, 207] width 84 height 11
type input "Cheryl Chambers (Lesson 2)"
click at [562, 115] on input "Save" at bounding box center [557, 113] width 22 height 10
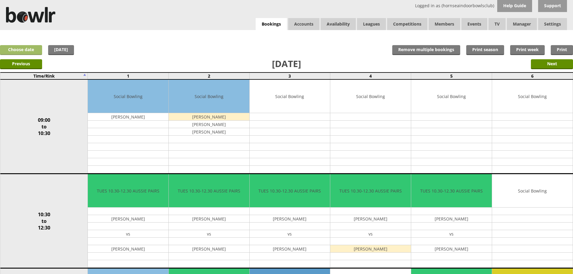
click at [13, 46] on link "Choose date" at bounding box center [21, 50] width 42 height 10
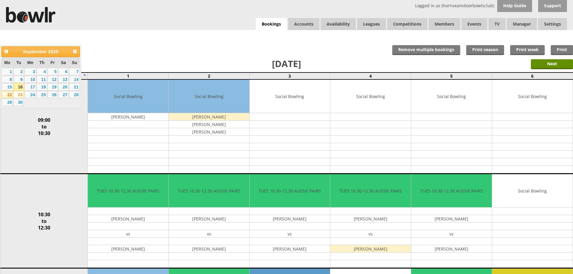
click at [7, 93] on link "22" at bounding box center [7, 94] width 11 height 7
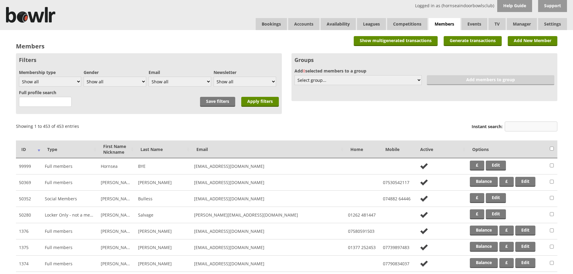
click at [523, 124] on input "Instant search:" at bounding box center [531, 127] width 53 height 10
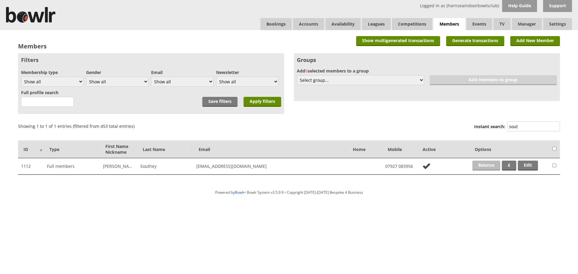
type input "sout"
click at [489, 168] on link "Balance" at bounding box center [486, 166] width 28 height 10
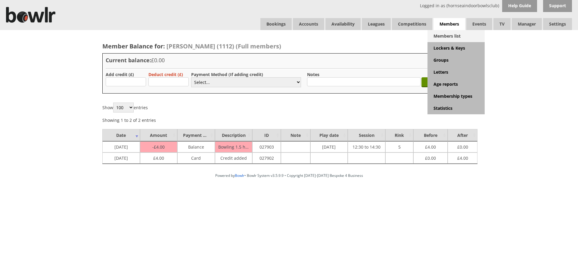
click at [450, 35] on link "Members list" at bounding box center [455, 36] width 57 height 12
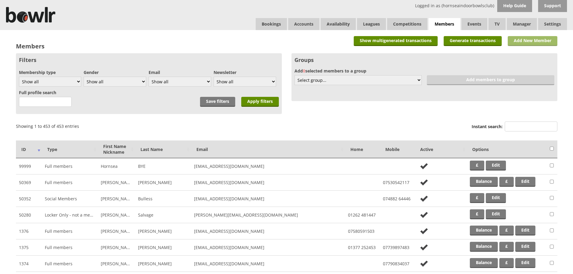
click at [517, 41] on link "Add New Member" at bounding box center [533, 41] width 50 height 10
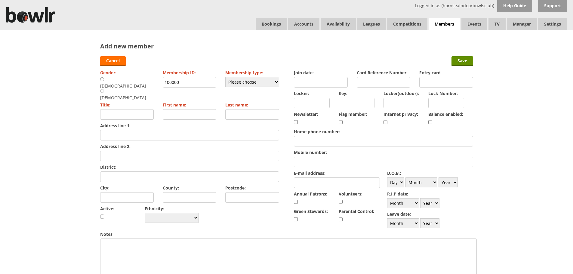
drag, startPoint x: 184, startPoint y: 82, endPoint x: 128, endPoint y: 83, distance: 56.0
click at [175, 83] on input "100000" at bounding box center [190, 82] width 54 height 11
click at [101, 79] on input "radio" at bounding box center [102, 79] width 4 height 5
radio input "true"
type input "Mr"
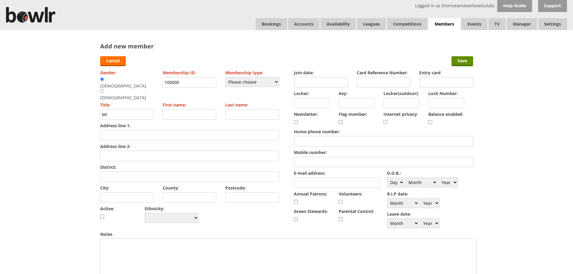
click at [191, 81] on input "100000" at bounding box center [190, 82] width 54 height 11
type input "1113"
click at [243, 84] on select "Please choose Full members Rollabowl Juniors Social Members Student Pending Lef…" at bounding box center [252, 82] width 54 height 10
select select "1"
click at [225, 77] on select "Please choose Full members Rollabowl Juniors Social Members Student Pending Lef…" at bounding box center [252, 82] width 54 height 10
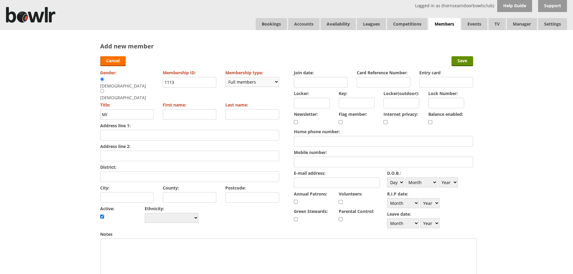
checkbox input "true"
click at [170, 109] on input "First name:" at bounding box center [190, 114] width 54 height 11
type input "[PERSON_NAME] "Spav""
click at [243, 109] on input "Last name:" at bounding box center [252, 114] width 54 height 11
type input "[PERSON_NAME]"
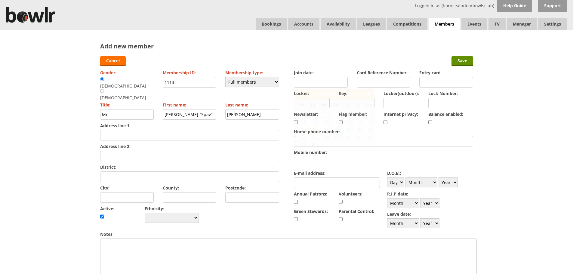
click at [308, 82] on input "Join date:" at bounding box center [321, 82] width 54 height 11
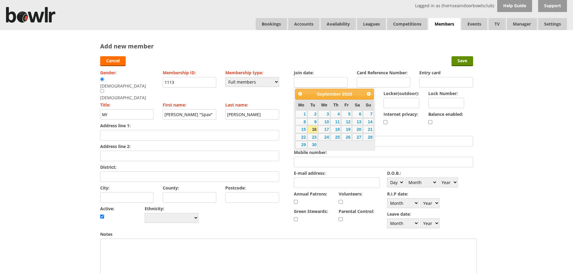
click at [311, 129] on link "16" at bounding box center [313, 129] width 10 height 7
type input "16-09-2025"
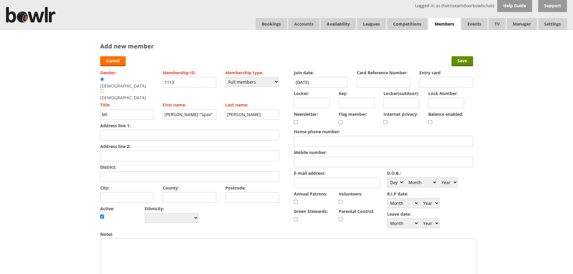
click at [318, 104] on input "Locker:" at bounding box center [312, 103] width 36 height 11
type input "R053"
drag, startPoint x: 432, startPoint y: 121, endPoint x: 380, endPoint y: 136, distance: 54.4
click at [432, 121] on input "checkbox" at bounding box center [431, 122] width 4 height 7
checkbox input "true"
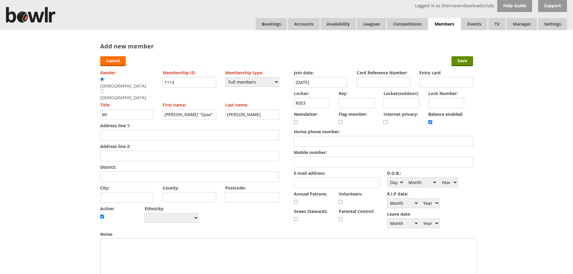
click at [328, 141] on input "Home phone number:" at bounding box center [383, 141] width 179 height 11
click at [299, 161] on input "Mobile number:" at bounding box center [383, 162] width 179 height 11
type input "07935241012"
click at [143, 130] on input "Address line 1:" at bounding box center [189, 135] width 179 height 11
type input "20 Blake Street"
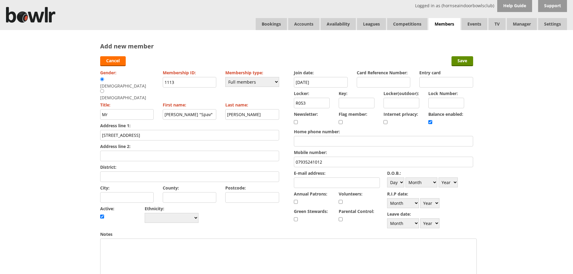
click at [135, 151] on input "Address line 2:" at bounding box center [189, 156] width 179 height 11
type input "Norfolk Street"
click at [131, 172] on input "District:" at bounding box center [189, 177] width 179 height 11
type input "[GEOGRAPHIC_DATA]"
click at [126, 192] on input "City:" at bounding box center [127, 197] width 54 height 11
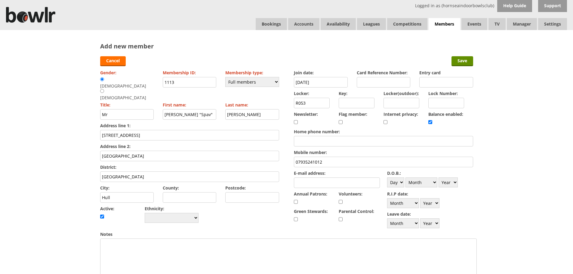
type input "Hull"
click at [235, 192] on input "Postcode:" at bounding box center [252, 197] width 54 height 11
type input "HU2 9JH"
click at [402, 183] on select "Day 1 2 3 4 5 6 7 8 9 10 11 12 13 14 15 16 17 18 19 20 21 22 23 24 25 26 27 28 …" at bounding box center [395, 183] width 17 height 10
select select "20"
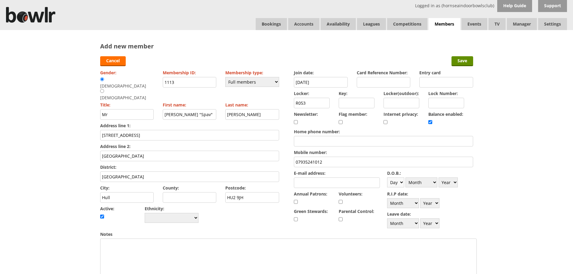
click at [387, 178] on select "Day 1 2 3 4 5 6 7 8 9 10 11 12 13 14 15 16 17 18 19 20 21 22 23 24 25 26 27 28 …" at bounding box center [395, 183] width 17 height 10
click at [421, 183] on select "Month January February March April May June July August September October Novem…" at bounding box center [422, 183] width 32 height 10
select select "1"
click at [406, 178] on select "Month January February March April May June July August September October Novem…" at bounding box center [422, 183] width 32 height 10
click at [456, 183] on select "Year 1900 1901 1902 1903 1904 1905 1906 1907 1908 1909 1910 1911 1912 1913 1914…" at bounding box center [448, 183] width 19 height 10
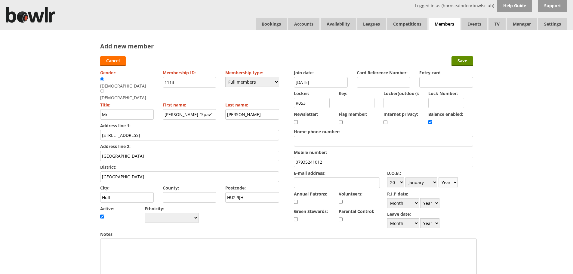
select select "1942"
click at [439, 178] on select "Year 1900 1901 1902 1903 1904 1905 1906 1907 1908 1909 1910 1911 1912 1913 1914…" at bounding box center [448, 183] width 19 height 10
click at [458, 60] on input "Save" at bounding box center [463, 61] width 22 height 10
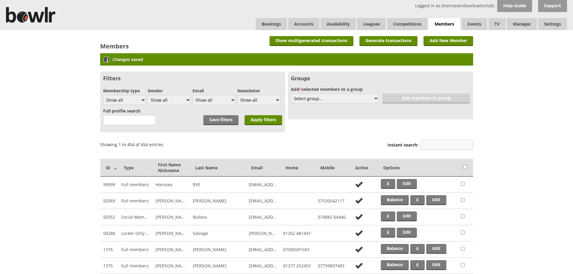
click at [449, 146] on input "Instant search:" at bounding box center [447, 145] width 53 height 10
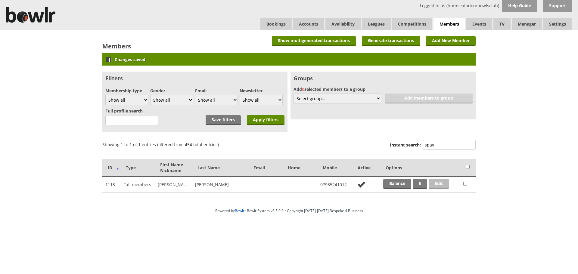
type input "spav"
click at [437, 183] on link "Edit" at bounding box center [439, 184] width 20 height 10
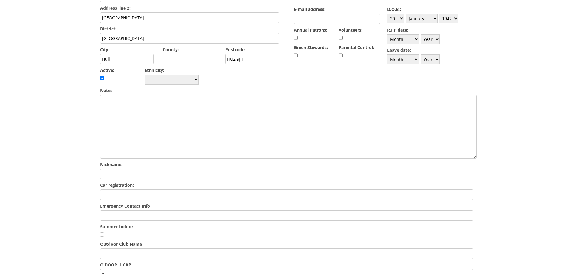
scroll to position [163, 0]
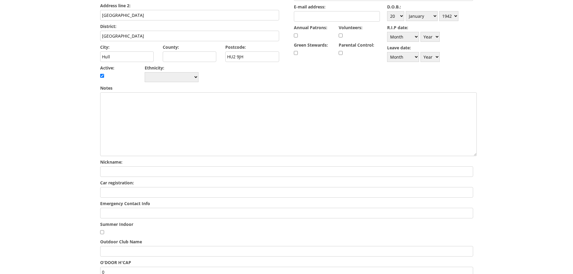
click at [122, 208] on input "Emergency Contact Info" at bounding box center [286, 213] width 373 height 11
type input "[PERSON_NAME] 07889047041"
click at [505, 142] on div "Edit member: [PERSON_NAME] "Spav" [PERSON_NAME] (1113) Cancel View main transac…" at bounding box center [286, 100] width 573 height 466
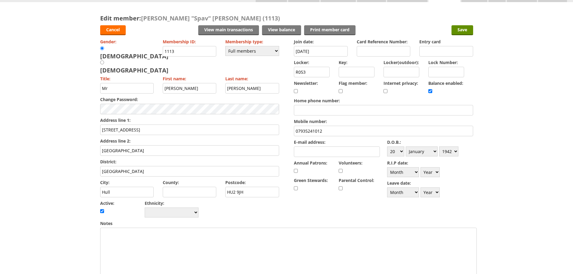
scroll to position [0, 0]
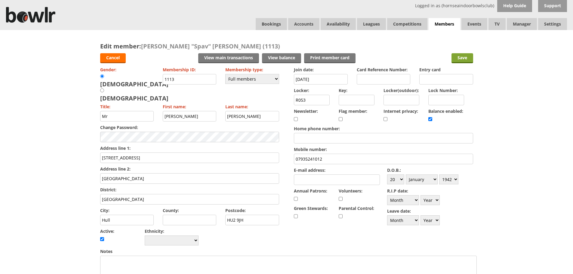
click at [461, 58] on input "Save" at bounding box center [463, 58] width 22 height 10
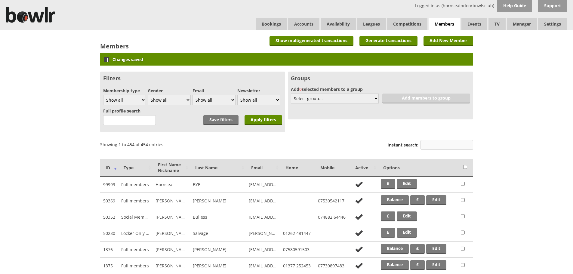
click at [443, 144] on input "Instant search:" at bounding box center [447, 145] width 53 height 10
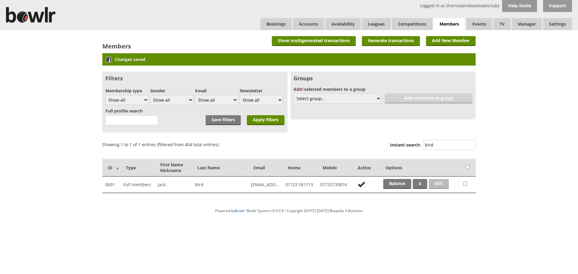
type input "bird"
click at [442, 183] on link "Edit" at bounding box center [439, 184] width 20 height 10
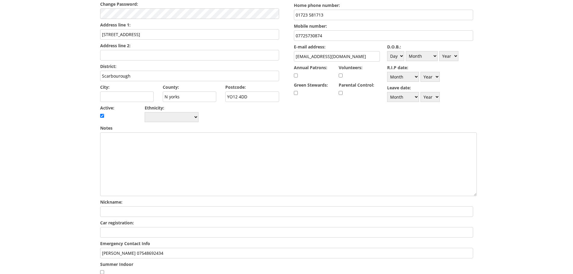
scroll to position [147, 0]
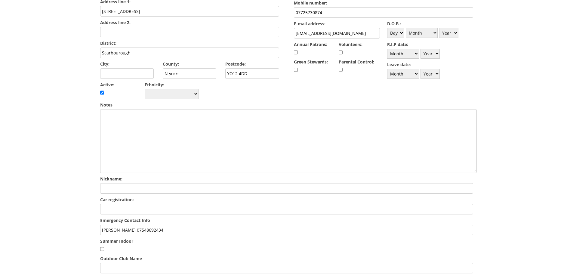
click at [178, 225] on input "[PERSON_NAME] 07548692434" at bounding box center [286, 230] width 373 height 11
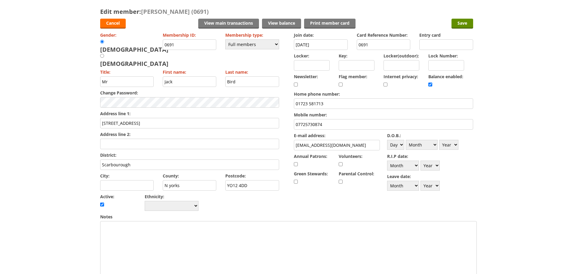
scroll to position [22, 0]
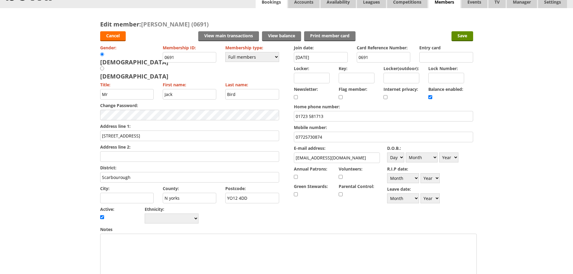
type input "[PERSON_NAME] 07548692434 (Father)"
click at [402, 158] on select "Day 1 2 3 4 5 6 7 8 9 10 11 12 13 14 15 16 17 18 19 20 21 22 23 24 25 26 27 28 …" at bounding box center [395, 158] width 17 height 10
select select "5"
click at [387, 153] on select "Day 1 2 3 4 5 6 7 8 9 10 11 12 13 14 15 16 17 18 19 20 21 22 23 24 25 26 27 28 …" at bounding box center [395, 158] width 17 height 10
click at [436, 158] on select "Month January February March April May June July August September October Novem…" at bounding box center [422, 158] width 32 height 10
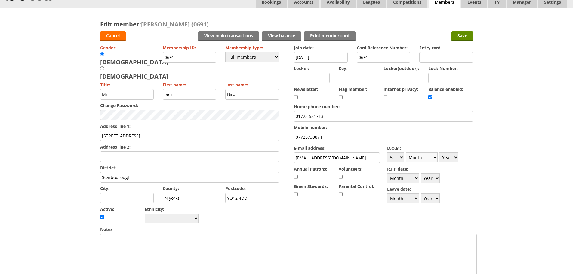
select select "6"
click at [406, 153] on select "Month January February March April May June July August September October Novem…" at bounding box center [422, 158] width 32 height 10
click at [456, 160] on select "Year [DATE] 1901 1902 1903 1904 1905 1906 1907 1908 1909 1910 1911 1912 1913 19…" at bounding box center [448, 158] width 19 height 10
select select "1996"
click at [439, 153] on select "Year 1900 1901 1902 1903 1904 1905 1906 1907 1908 1909 1910 1911 1912 1913 1914…" at bounding box center [448, 158] width 19 height 10
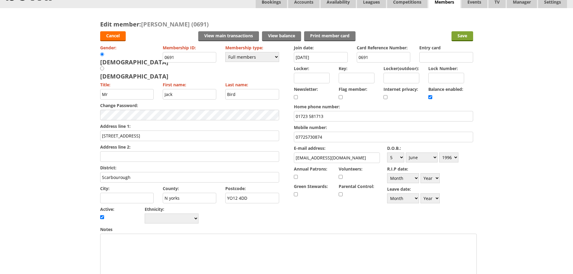
click at [465, 37] on input "Save" at bounding box center [463, 36] width 22 height 10
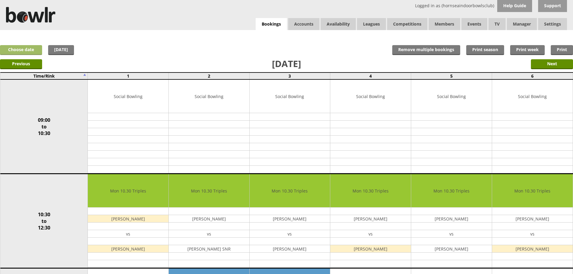
click at [23, 50] on link "Choose date" at bounding box center [21, 50] width 42 height 10
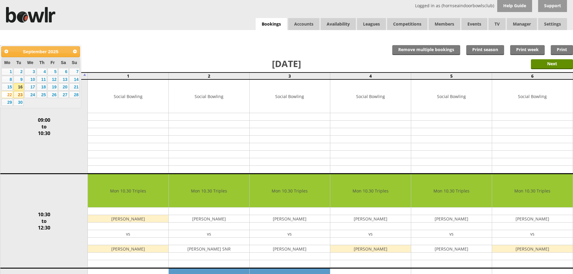
click at [17, 95] on link "23" at bounding box center [19, 94] width 10 height 7
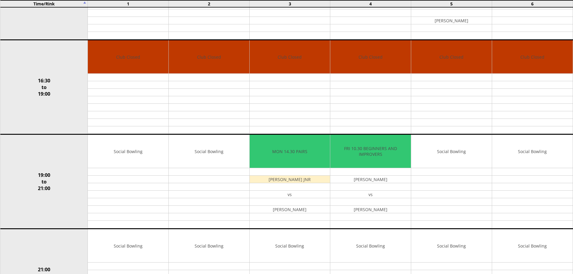
scroll to position [419, 0]
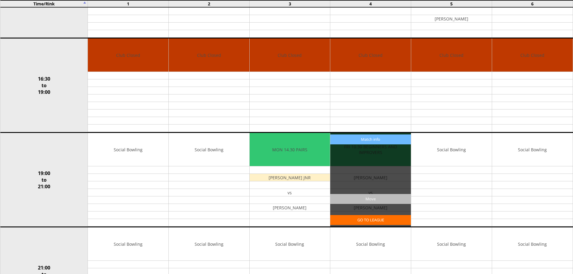
click at [370, 198] on input "Move" at bounding box center [370, 199] width 81 height 10
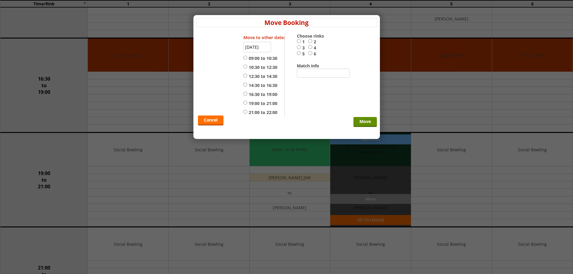
click at [247, 46] on input "23-09-2025" at bounding box center [258, 47] width 28 height 11
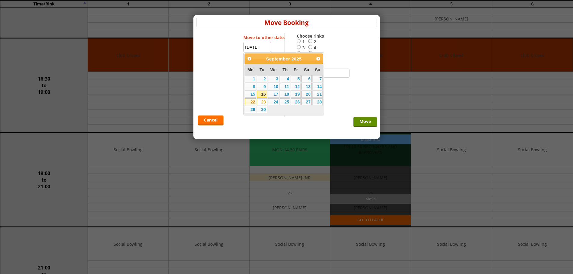
click at [252, 102] on link "22" at bounding box center [250, 101] width 11 height 7
type input "22-09-2025"
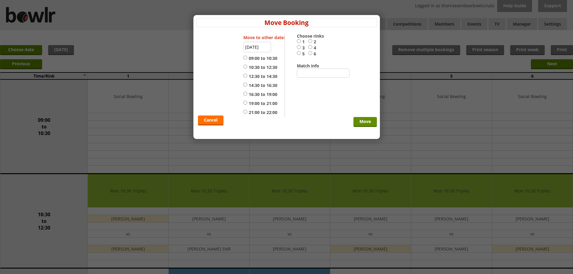
drag, startPoint x: 245, startPoint y: 102, endPoint x: 267, endPoint y: 74, distance: 35.3
click at [249, 99] on div "Move to other date: 22-09-2025 09:00 to 10:30 10:30 to 12:30 12:30 to 14:30 14:…" at bounding box center [265, 75] width 42 height 84
click at [297, 39] on input "1" at bounding box center [299, 41] width 4 height 5
radio input "true"
click at [362, 122] on input "Move" at bounding box center [365, 122] width 23 height 10
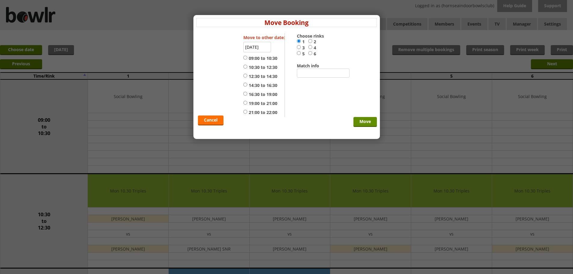
click at [245, 102] on input "19:00 to 21:00" at bounding box center [246, 103] width 4 height 5
radio input "true"
click at [359, 123] on input "Move" at bounding box center [365, 122] width 23 height 10
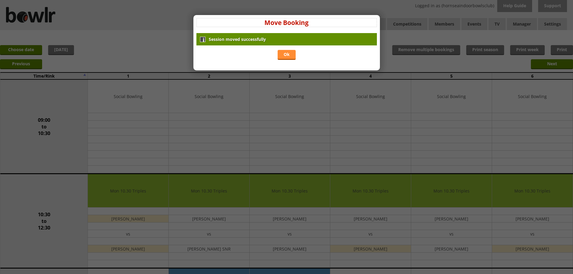
click at [284, 52] on link "Ok" at bounding box center [287, 55] width 18 height 10
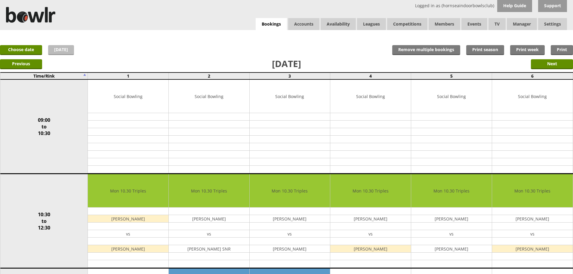
click at [53, 47] on link "Today" at bounding box center [61, 50] width 26 height 10
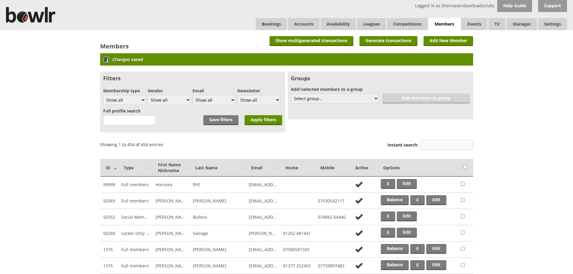
click at [444, 146] on input "Instant search:" at bounding box center [447, 145] width 53 height 10
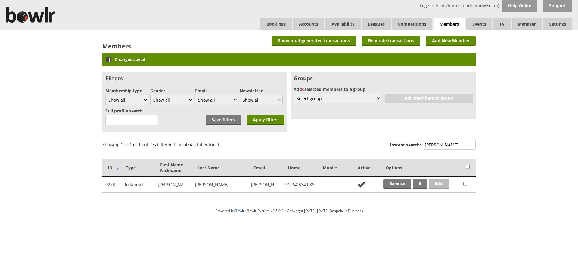
type input "padget"
click at [433, 182] on link "Edit" at bounding box center [439, 184] width 20 height 10
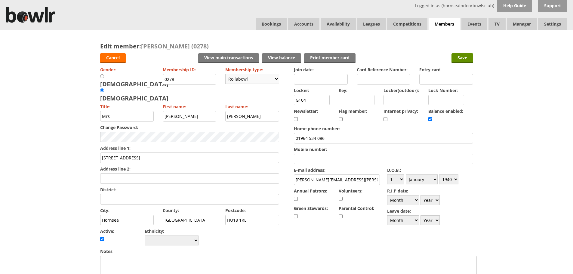
click at [277, 80] on select "Please choose Full members Rollabowl Juniors Social Members Student Pending Lef…" at bounding box center [252, 79] width 54 height 10
select select "3"
click at [225, 74] on select "Please choose Full members Rollabowl Juniors Social Members Student Pending Lef…" at bounding box center [252, 79] width 54 height 10
click at [402, 178] on select "Day 1 2 3 4 5 6 7 8 9 10 11 12 13 14 15 16 17 18 19 20 21 22 23 24 25 26 27 28 …" at bounding box center [395, 180] width 17 height 10
select select "21"
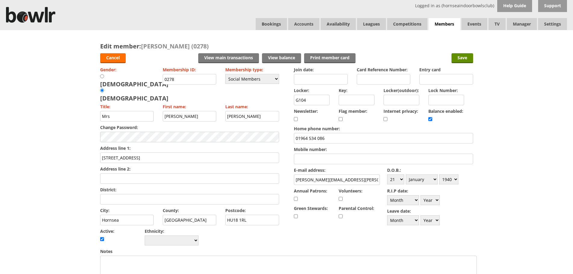
click at [387, 175] on select "Day 1 2 3 4 5 6 7 8 9 10 11 12 13 14 15 16 17 18 19 20 21 22 23 24 25 26 27 28 …" at bounding box center [395, 180] width 17 height 10
click at [434, 179] on select "Month January February March April May June July August September October Novem…" at bounding box center [422, 180] width 32 height 10
select select "3"
click at [406, 175] on select "Month January February March April May June July August September October Novem…" at bounding box center [422, 180] width 32 height 10
click at [457, 180] on select "Year [DATE] 1901 1902 1903 1904 1905 1906 1907 1908 1909 1910 1911 1912 1913 19…" at bounding box center [448, 180] width 19 height 10
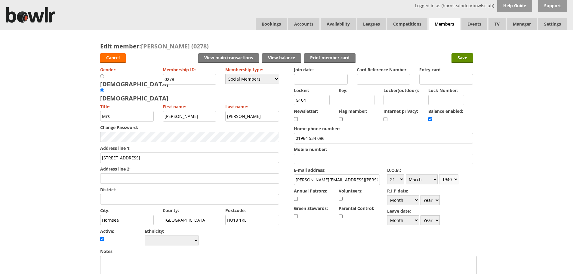
select select "1932"
click at [439, 175] on select "Year [DATE] 1901 1902 1903 1904 1905 1906 1907 1908 1909 1910 1911 1912 1913 19…" at bounding box center [448, 180] width 19 height 10
click at [118, 153] on input "[STREET_ADDRESS]" at bounding box center [189, 158] width 179 height 11
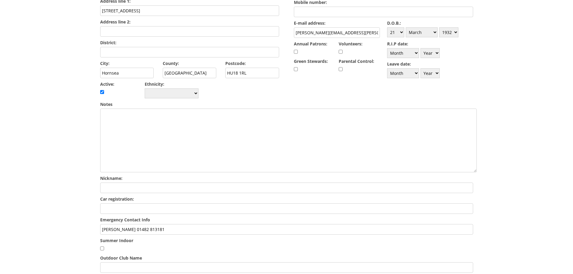
scroll to position [149, 0]
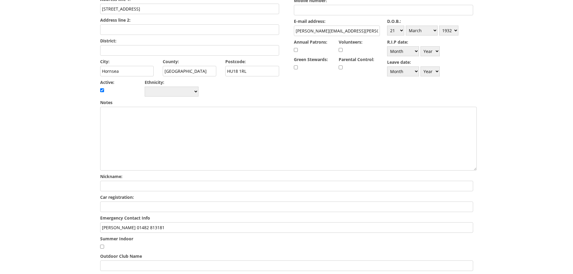
type input "[STREET_ADDRESS]"
click at [166, 222] on input "SUSAN TOOLIE 01482 813181" at bounding box center [286, 227] width 373 height 11
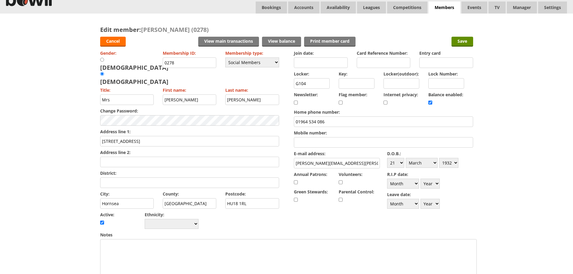
scroll to position [0, 0]
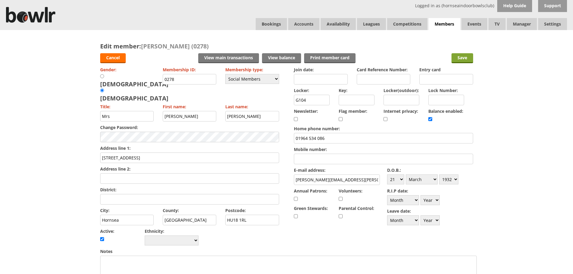
type input "SUSAN TOOLIE 01482 813181 / 01482 785763"
click at [461, 59] on input "Save" at bounding box center [463, 58] width 22 height 10
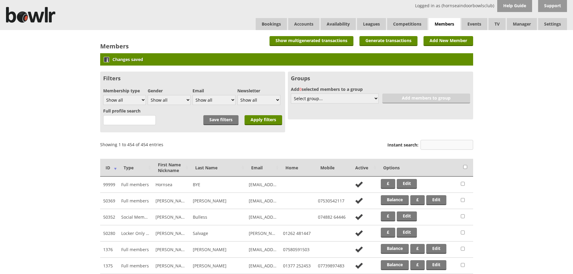
click at [451, 145] on input "Instant search:" at bounding box center [447, 145] width 53 height 10
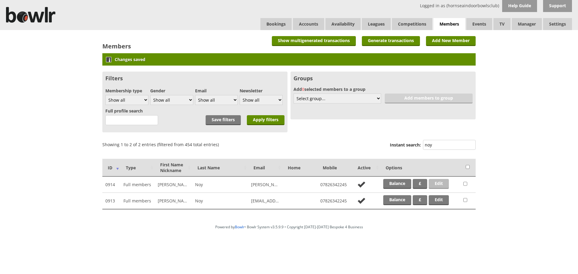
type input "noy"
click at [439, 184] on link "Edit" at bounding box center [439, 184] width 20 height 10
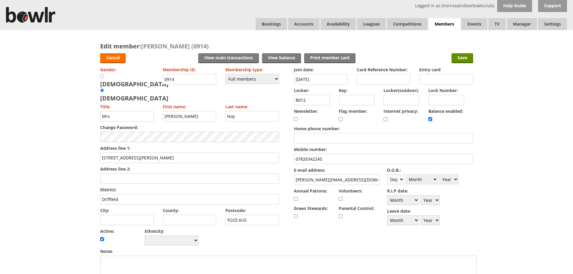
click at [402, 179] on select "Day 1 2 3 4 5 6 7 8 9 10 11 12 13 14 15 16 17 18 19 20 21 22 23 24 25 26 27 28 …" at bounding box center [395, 180] width 17 height 10
select select "22"
click at [387, 175] on select "Day 1 2 3 4 5 6 7 8 9 10 11 12 13 14 15 16 17 18 19 20 21 22 23 24 25 26 27 28 …" at bounding box center [395, 180] width 17 height 10
click at [435, 180] on select "Month January February March April May June July August September October Novem…" at bounding box center [422, 180] width 32 height 10
select select "4"
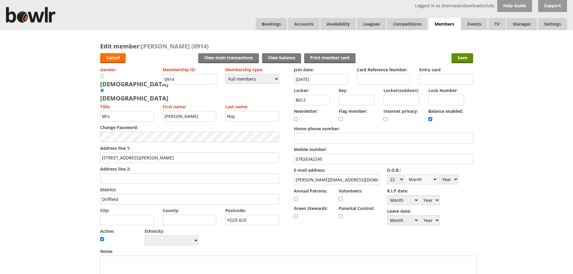
click at [406, 175] on select "Month January February March April May June July August September October Novem…" at bounding box center [422, 180] width 32 height 10
click at [456, 180] on select "Year 1900 1901 1902 1903 1904 1905 1906 1907 1908 1909 1910 1911 1912 1913 1914…" at bounding box center [448, 180] width 19 height 10
select select "1948"
click at [439, 175] on select "Year 1900 1901 1902 1903 1904 1905 1906 1907 1908 1909 1910 1911 1912 1913 1914…" at bounding box center [448, 180] width 19 height 10
click at [463, 57] on input "Save" at bounding box center [463, 58] width 22 height 10
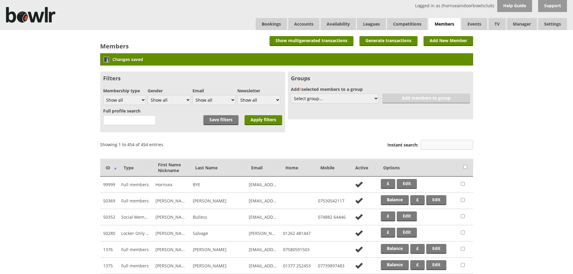
click at [431, 147] on input "Instant search:" at bounding box center [447, 145] width 53 height 10
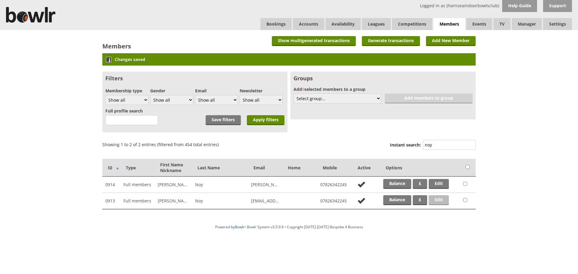
type input "noy"
click at [444, 201] on link "Edit" at bounding box center [439, 200] width 20 height 10
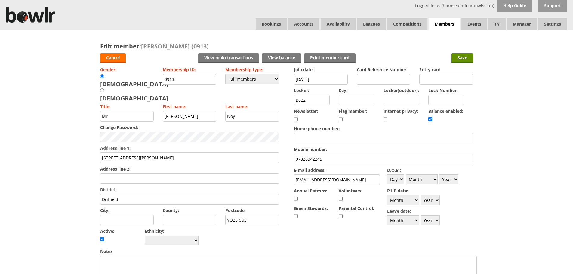
click at [406, 180] on div "D.O.B.: Day 1 2 3 4 5 6 7 8 9 10 11 12 13 14 15 16 17 18 19 20 21 22 23 24 25 2…" at bounding box center [430, 176] width 86 height 20
click at [402, 181] on select "Day 1 2 3 4 5 6 7 8 9 10 11 12 13 14 15 16 17 18 19 20 21 22 23 24 25 26 27 28 …" at bounding box center [395, 180] width 17 height 10
select select "15"
click at [387, 175] on select "Day 1 2 3 4 5 6 7 8 9 10 11 12 13 14 15 16 17 18 19 20 21 22 23 24 25 26 27 28 …" at bounding box center [395, 180] width 17 height 10
click at [429, 180] on select "Month January February March April May June July August September October Novem…" at bounding box center [422, 180] width 32 height 10
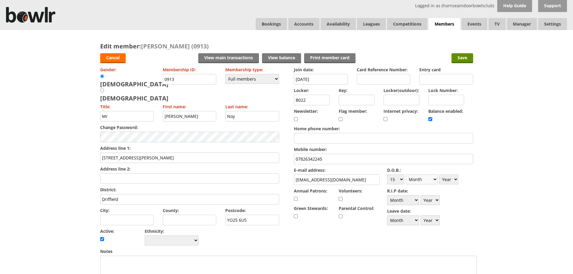
select select "3"
click at [406, 175] on select "Month January February March April May June July August September October Novem…" at bounding box center [422, 180] width 32 height 10
click at [454, 179] on select "Year 1900 1901 1902 1903 1904 1905 1906 1907 1908 1909 1910 1911 1912 1913 1914…" at bounding box center [448, 180] width 19 height 10
select select "1950"
click at [439, 175] on select "Year 1900 1901 1902 1903 1904 1905 1906 1907 1908 1909 1910 1911 1912 1913 1914…" at bounding box center [448, 180] width 19 height 10
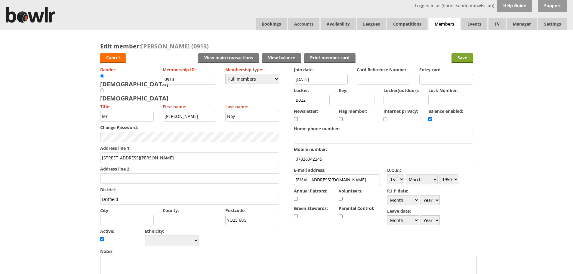
drag, startPoint x: 465, startPoint y: 59, endPoint x: 461, endPoint y: 60, distance: 4.5
click at [465, 59] on input "Save" at bounding box center [463, 58] width 22 height 10
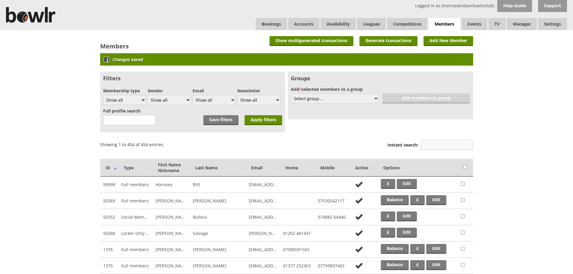
click at [435, 146] on input "Instant search:" at bounding box center [447, 145] width 53 height 10
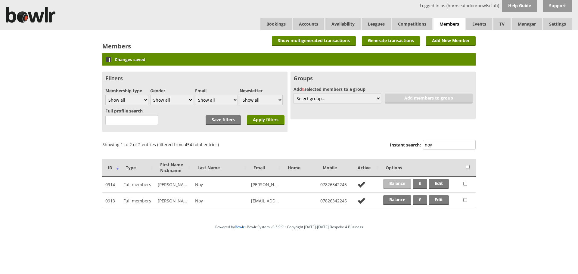
type input "noy"
click at [402, 183] on link "Balance" at bounding box center [397, 184] width 28 height 10
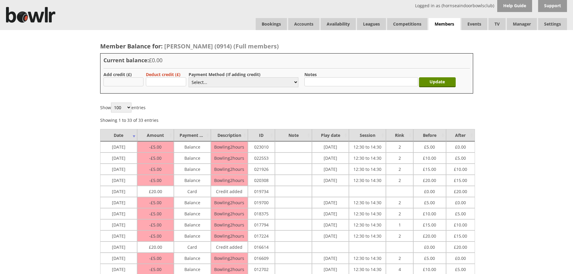
click at [138, 85] on input "text" at bounding box center [124, 81] width 40 height 9
type input "5.00"
click at [199, 82] on select "Select... Cash Card Cheque Bank Transfer Other Member Card Gift Voucher Balance" at bounding box center [244, 82] width 110 height 10
select select "1"
click at [189, 77] on select "Select... Cash Card Cheque Bank Transfer Other Member Card Gift Voucher Balance" at bounding box center [244, 82] width 110 height 10
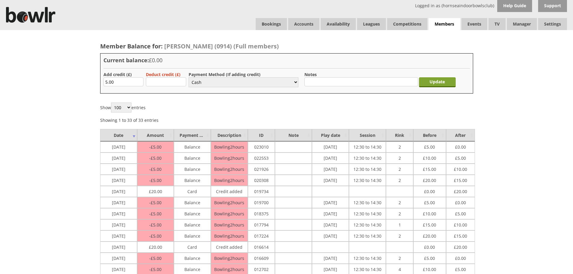
click at [429, 81] on input "Update" at bounding box center [437, 82] width 37 height 10
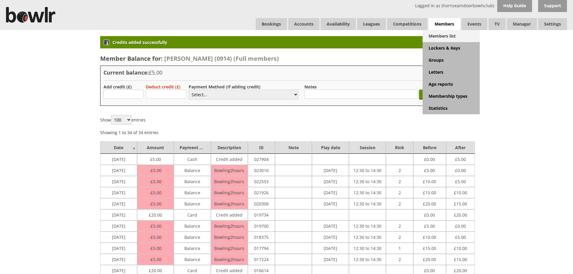
click at [444, 36] on link "Members list" at bounding box center [451, 36] width 57 height 12
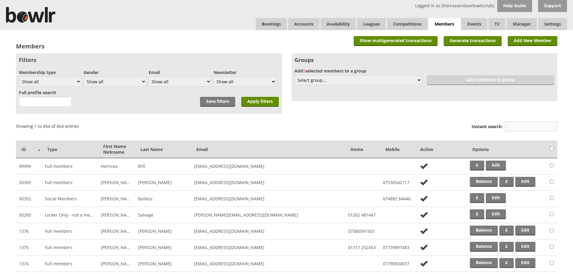
drag, startPoint x: 520, startPoint y: 128, endPoint x: 515, endPoint y: 130, distance: 4.5
click at [517, 130] on input "Instant search:" at bounding box center [531, 127] width 53 height 10
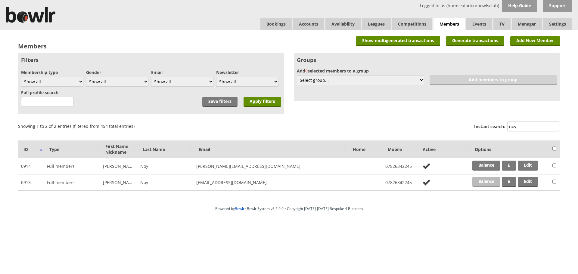
type input "noy"
click at [489, 181] on link "Balance" at bounding box center [486, 182] width 28 height 10
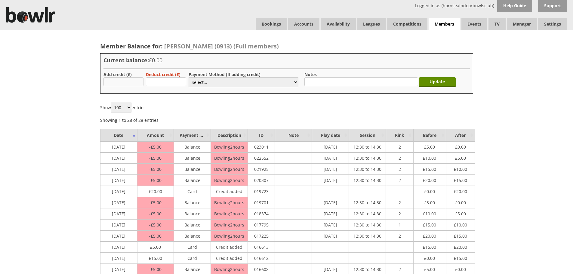
click at [124, 83] on input "text" at bounding box center [124, 81] width 40 height 9
type input "5.00"
click at [221, 83] on select "Select... Cash Card Cheque Bank Transfer Other Member Card Gift Voucher Balance" at bounding box center [244, 82] width 110 height 10
select select "1"
click at [189, 77] on select "Select... Cash Card Cheque Bank Transfer Other Member Card Gift Voucher Balance" at bounding box center [244, 82] width 110 height 10
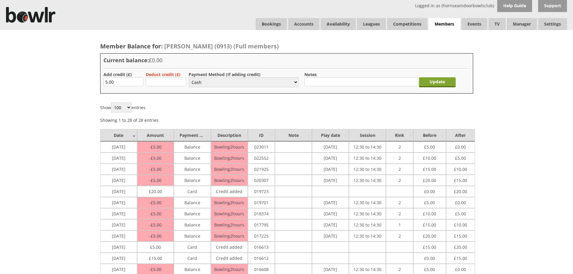
click at [438, 81] on input "Update" at bounding box center [437, 82] width 37 height 10
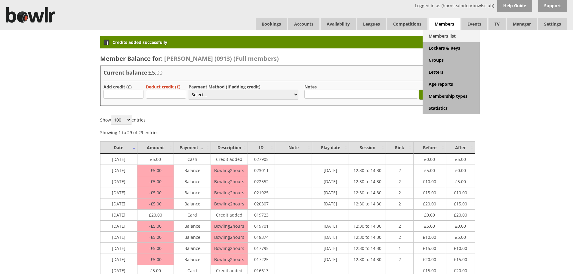
click at [445, 35] on link "Members list" at bounding box center [451, 36] width 57 height 12
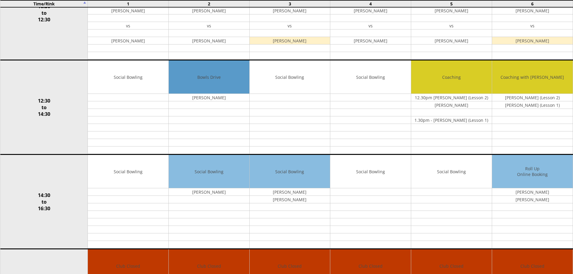
scroll to position [212, 0]
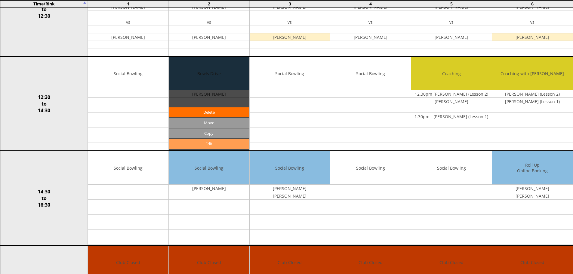
click at [205, 144] on link "Edit" at bounding box center [209, 144] width 81 height 10
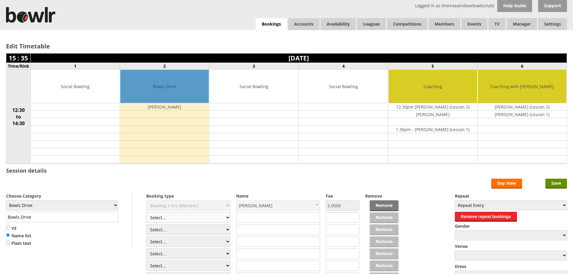
click at [226, 218] on select "Select... Club Competition (Member) Club Competition (Visitor) National (Member…" at bounding box center [188, 218] width 84 height 11
select select "1_50"
click at [146, 213] on select "Select... Club Competition (Member) Club Competition (Visitor) National (Member…" at bounding box center [188, 218] width 84 height 11
type input "5.0000"
click at [227, 229] on select "Select... Club Competition (Member) Club Competition (Visitor) National (Member…" at bounding box center [188, 230] width 84 height 11
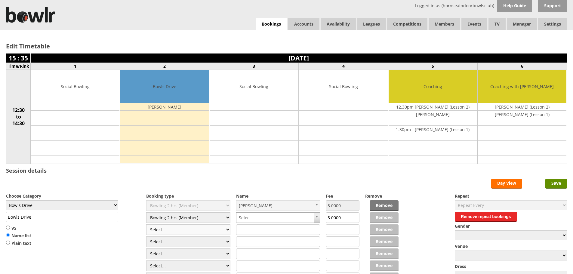
select select "1_50"
click at [146, 225] on select "Select... Club Competition (Member) Club Competition (Visitor) National (Member…" at bounding box center [188, 230] width 84 height 11
type input "5.0000"
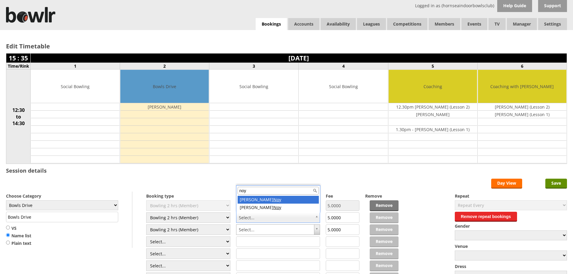
type input "noy"
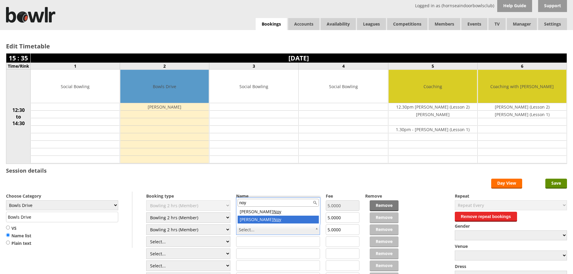
type input "noy"
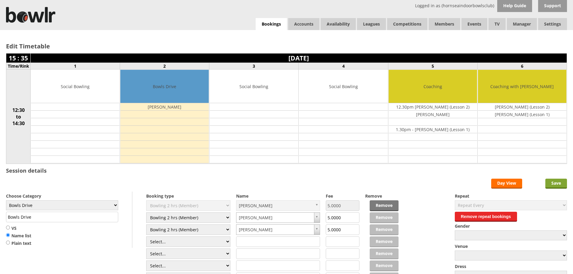
click at [556, 183] on input "Save" at bounding box center [557, 184] width 22 height 10
